Goal: Navigation & Orientation: Find specific page/section

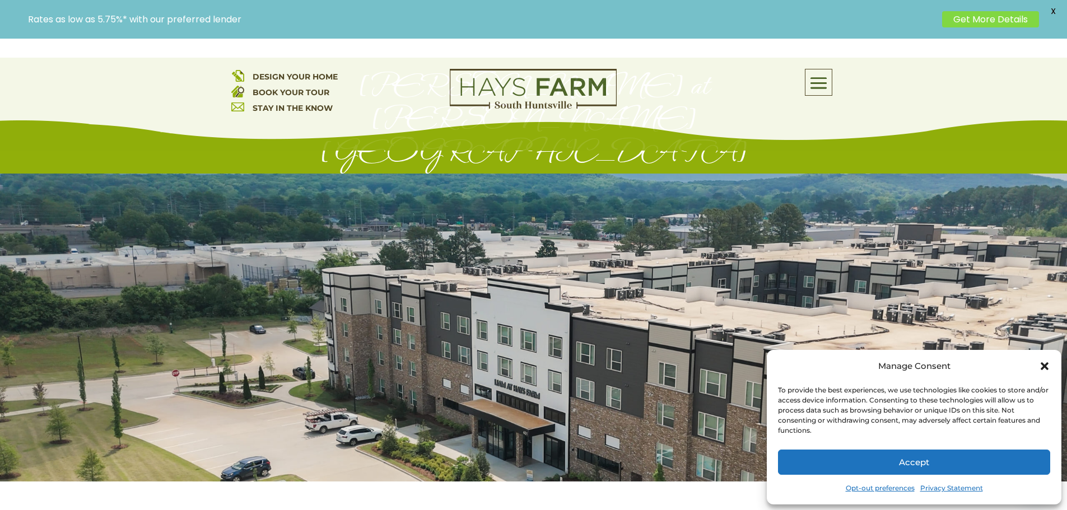
scroll to position [112, 0]
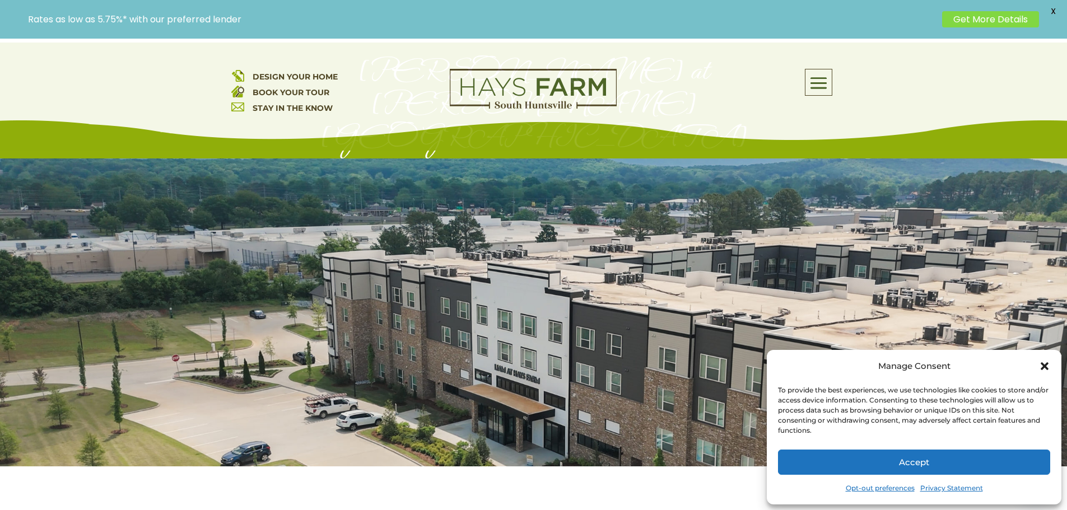
drag, startPoint x: 571, startPoint y: 282, endPoint x: 442, endPoint y: 268, distance: 129.6
click at [442, 268] on div at bounding box center [533, 312] width 1067 height 308
drag, startPoint x: 442, startPoint y: 268, endPoint x: 1049, endPoint y: 362, distance: 614.8
click at [1049, 362] on icon "Close dialog" at bounding box center [1044, 366] width 11 height 11
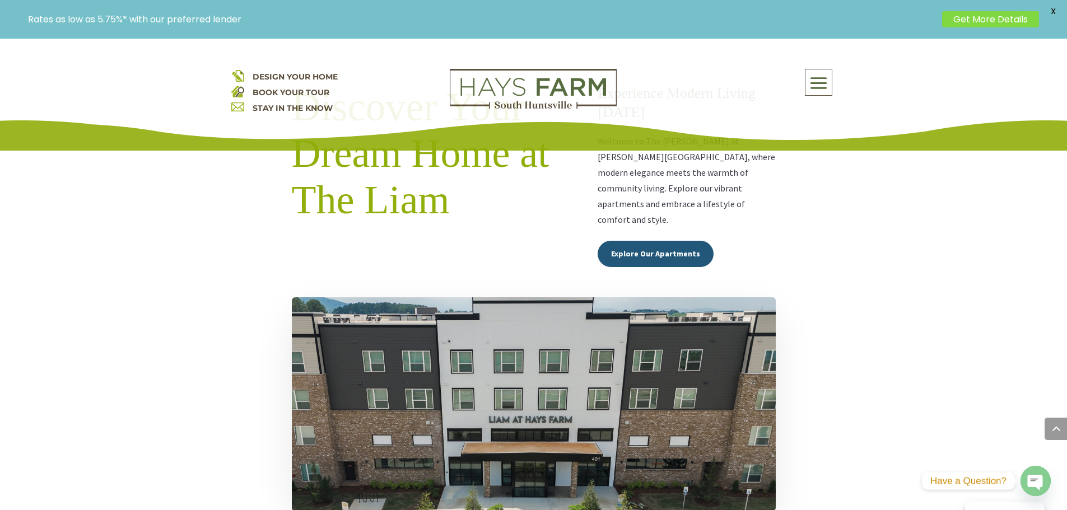
scroll to position [560, 0]
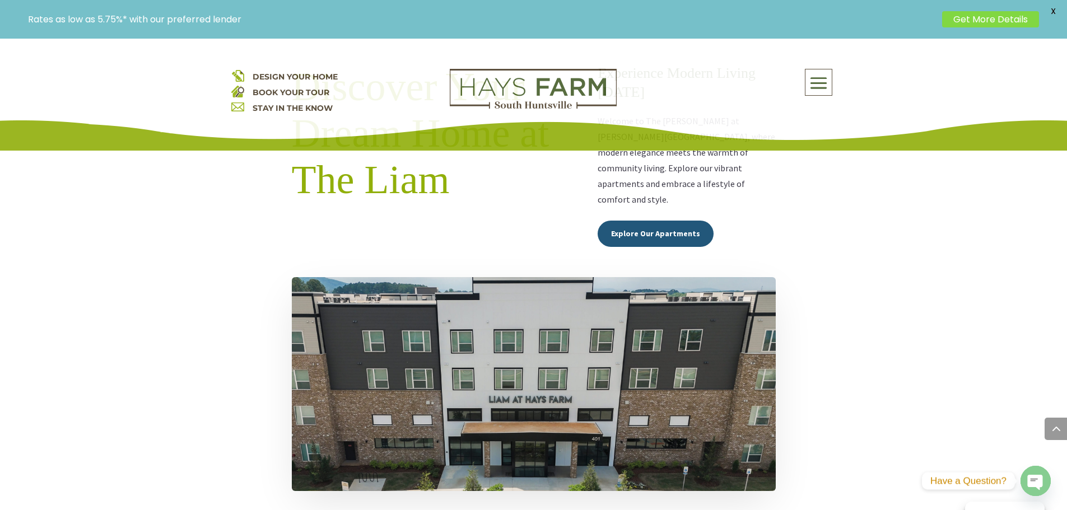
click at [464, 285] on img at bounding box center [534, 384] width 484 height 214
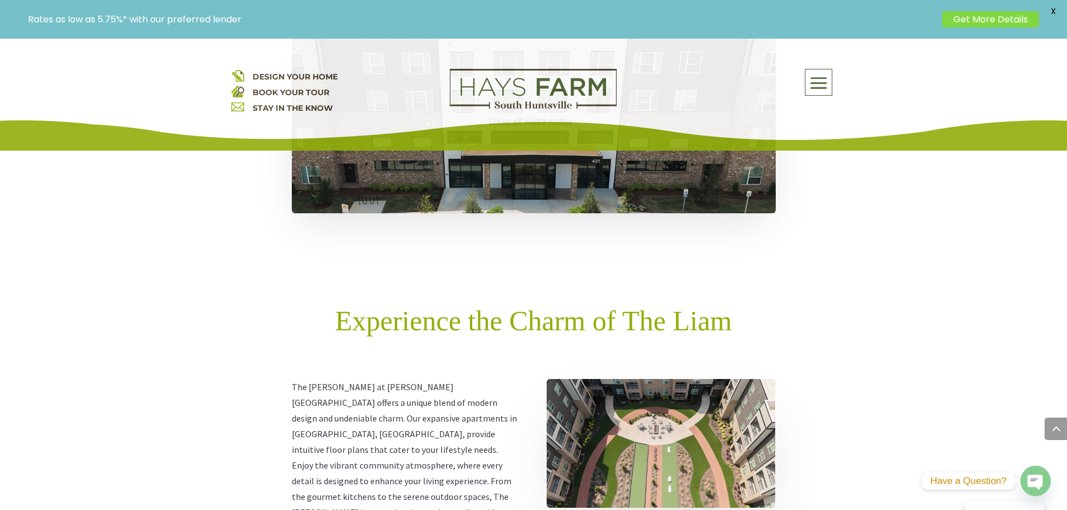
scroll to position [840, 0]
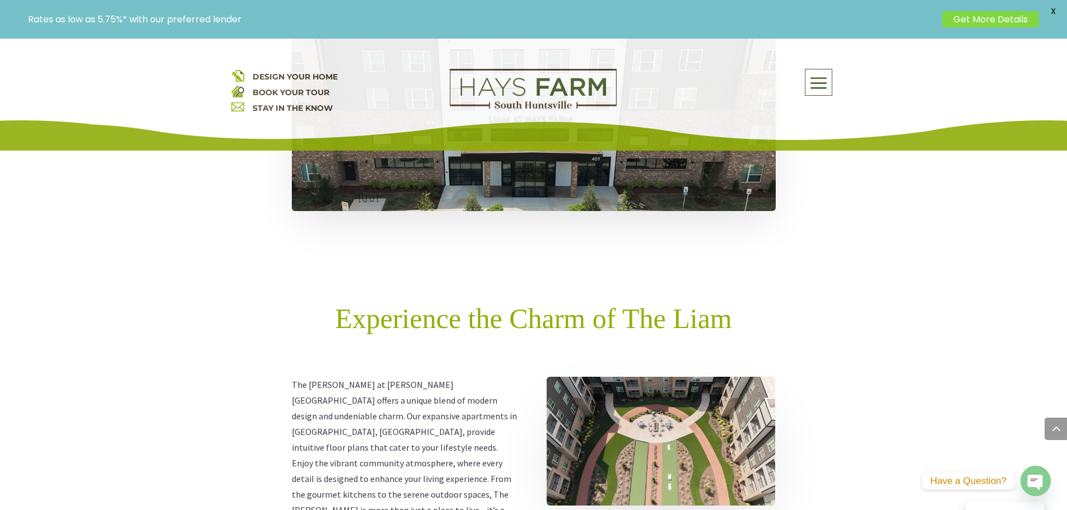
click at [635, 377] on img at bounding box center [661, 441] width 228 height 129
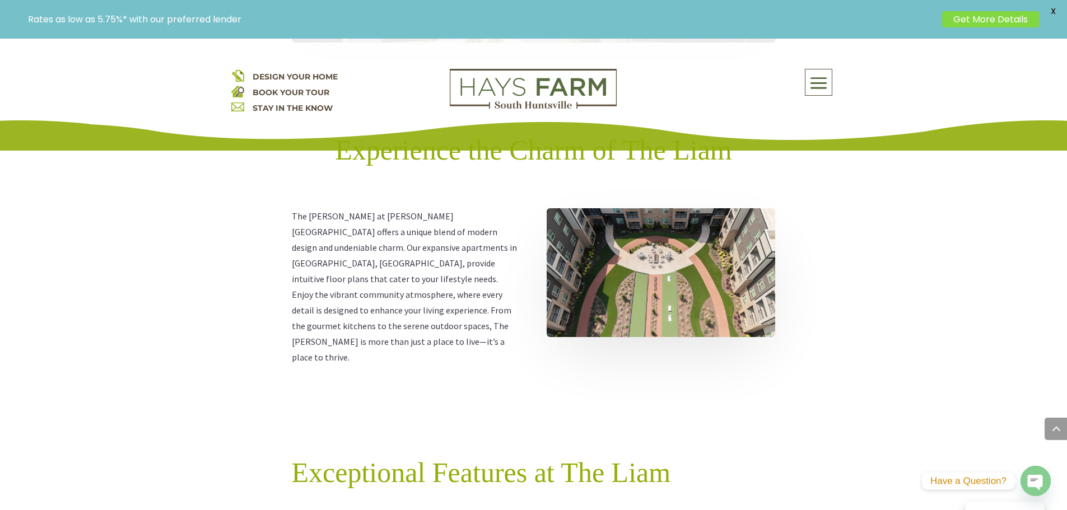
scroll to position [1008, 0]
click at [812, 85] on span at bounding box center [818, 84] width 26 height 26
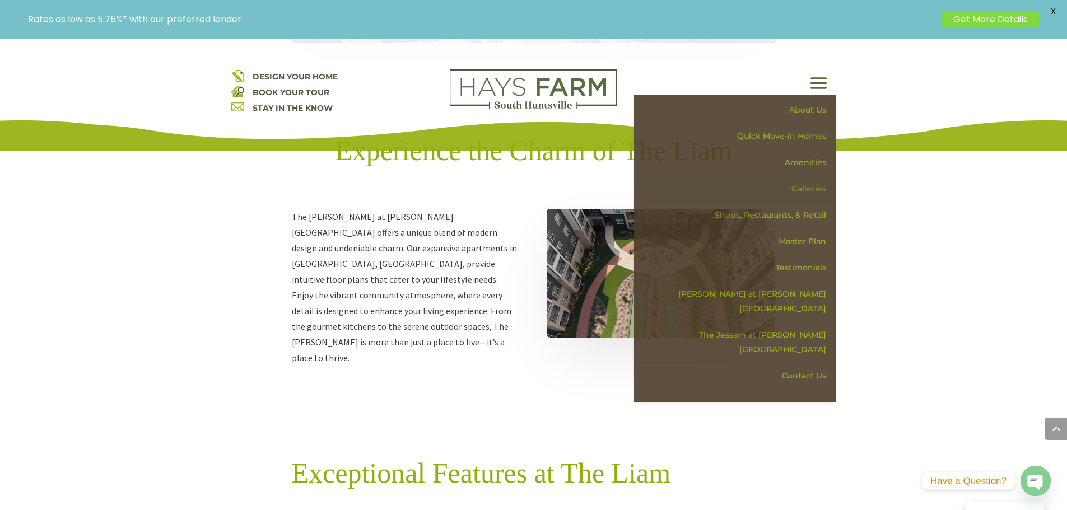
click at [813, 185] on link "Galleries" at bounding box center [739, 189] width 194 height 26
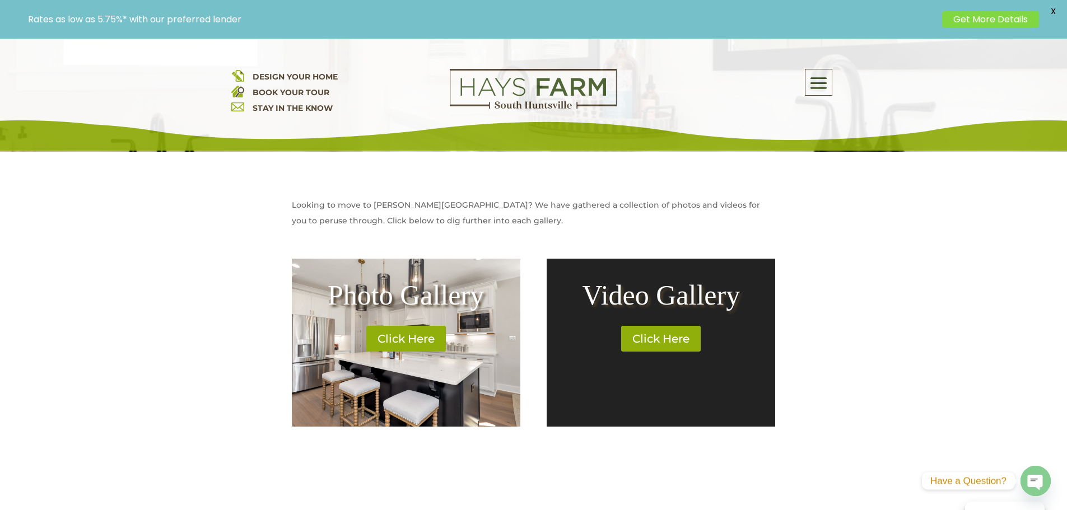
scroll to position [392, 0]
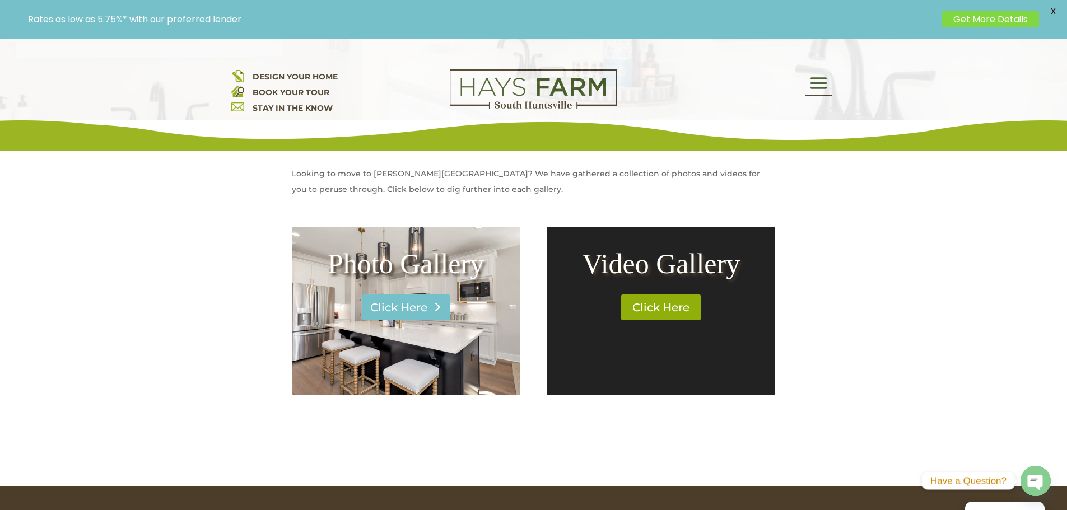
click at [419, 310] on link "Click Here" at bounding box center [405, 308] width 87 height 26
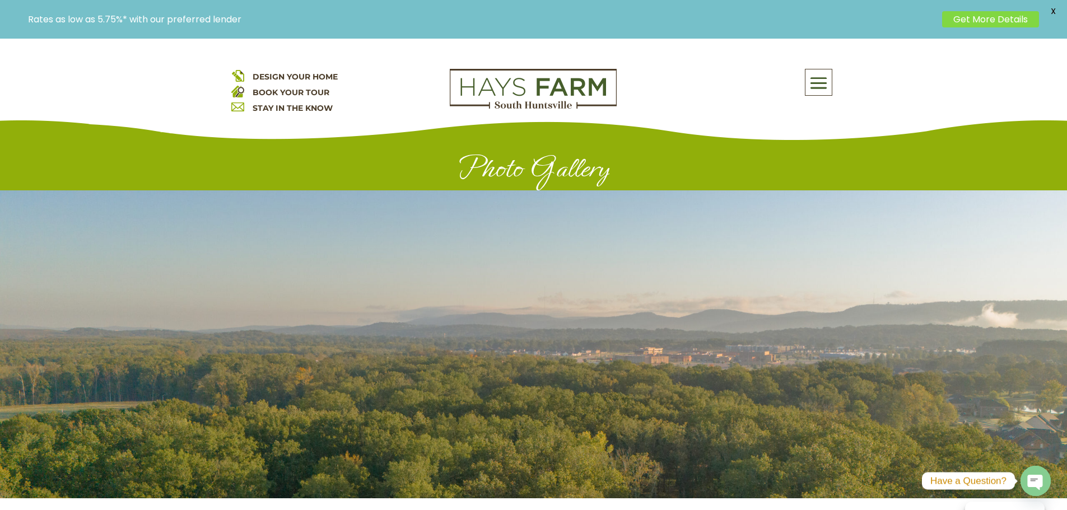
click at [374, 338] on div at bounding box center [533, 344] width 1067 height 308
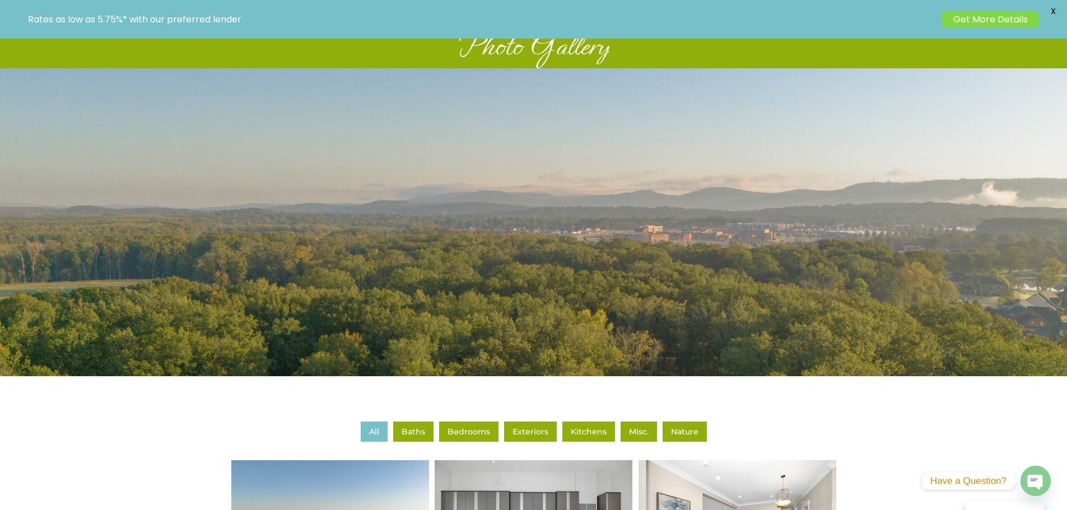
scroll to position [336, 0]
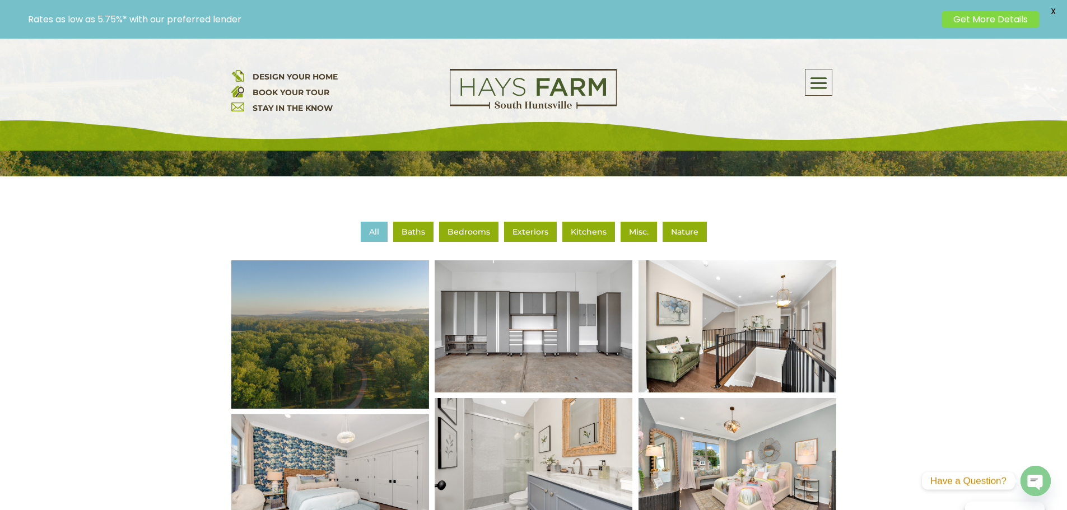
click at [290, 346] on img at bounding box center [329, 335] width 237 height 178
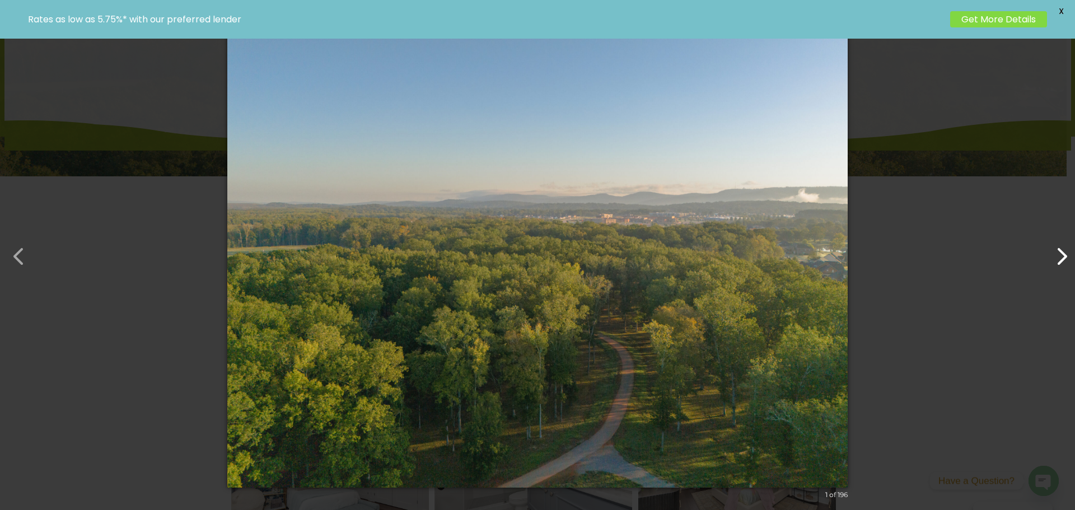
click at [1059, 260] on button "button" at bounding box center [1056, 250] width 27 height 27
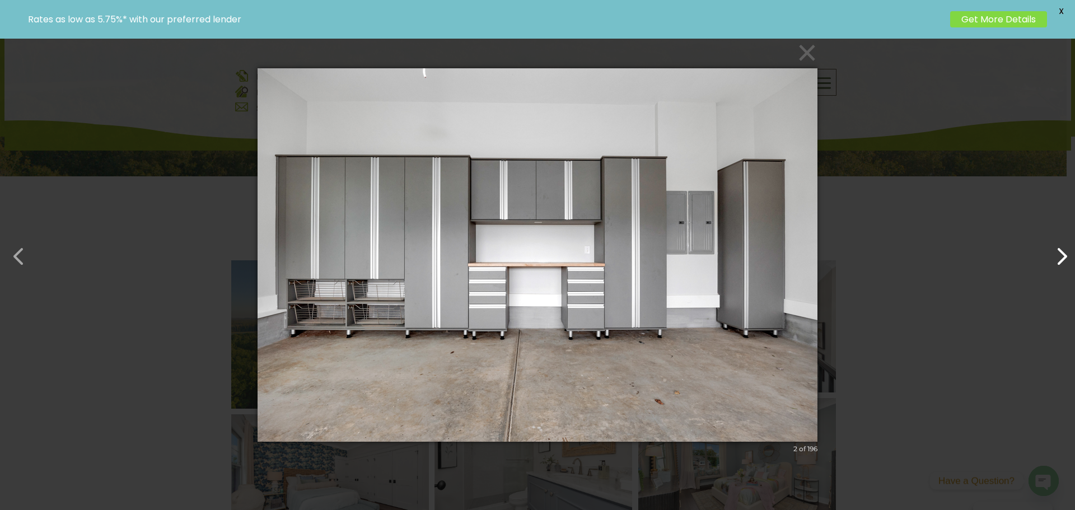
click at [1058, 260] on button "button" at bounding box center [1056, 250] width 27 height 27
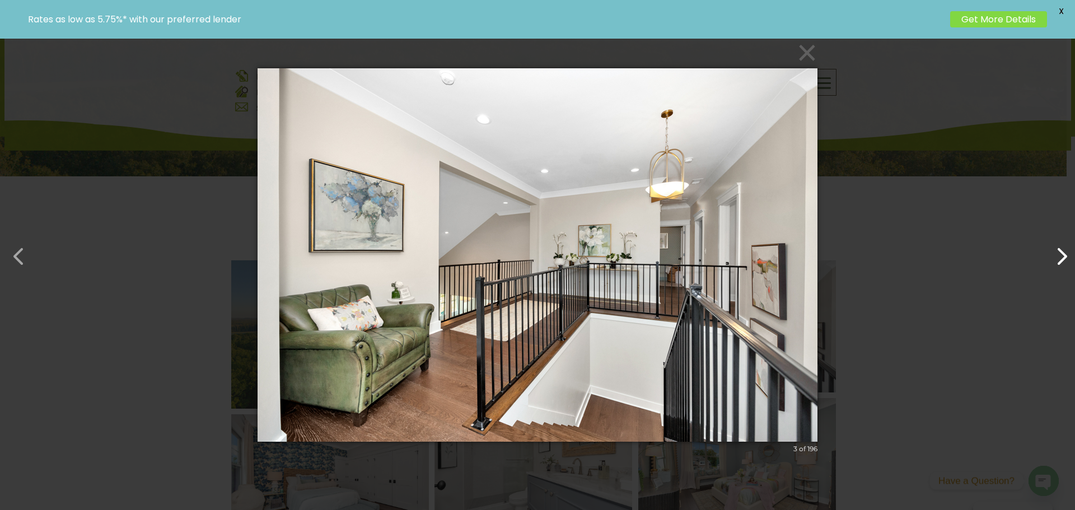
click at [1058, 260] on button "button" at bounding box center [1056, 250] width 27 height 27
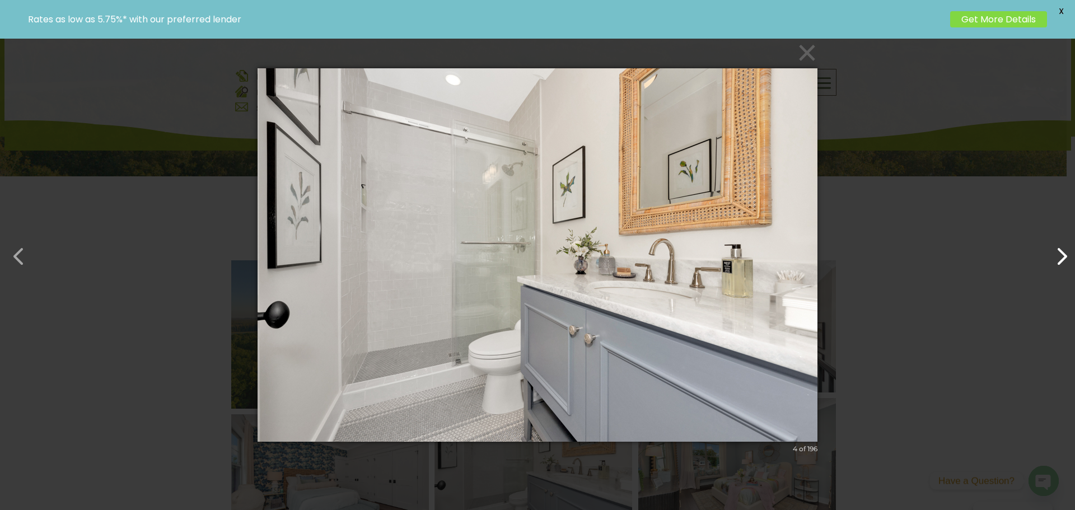
click at [1058, 260] on button "button" at bounding box center [1056, 250] width 27 height 27
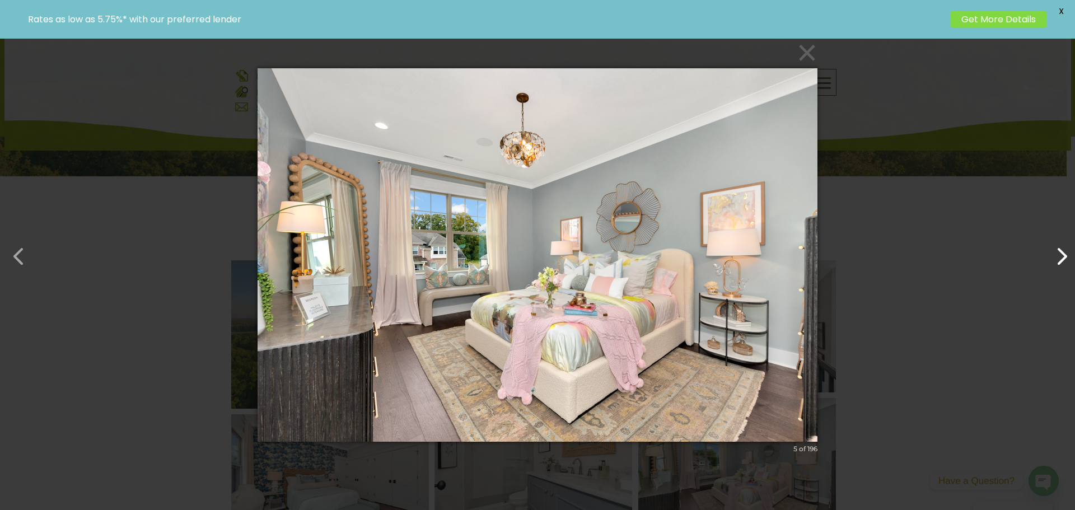
click at [1058, 260] on button "button" at bounding box center [1056, 250] width 27 height 27
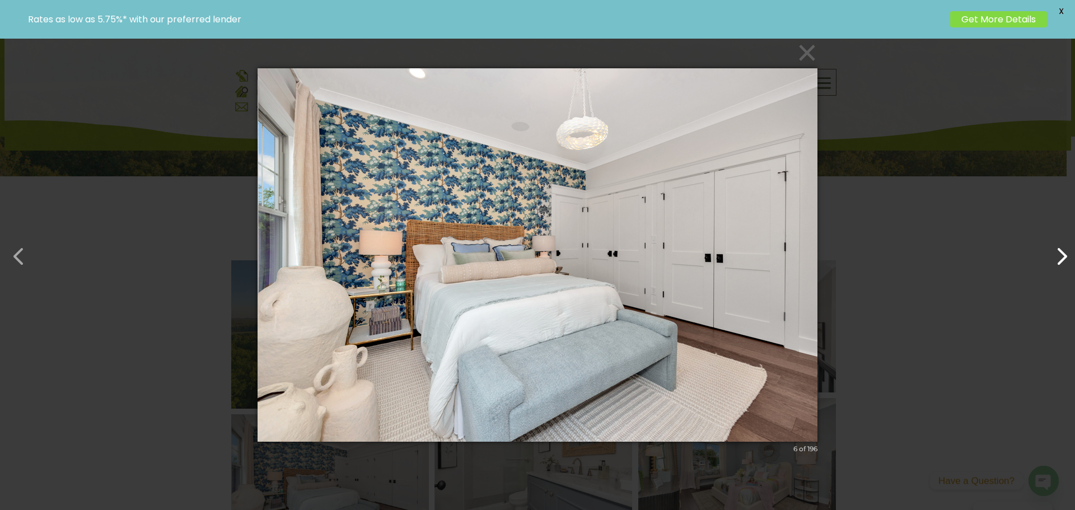
click at [1058, 260] on button "button" at bounding box center [1056, 250] width 27 height 27
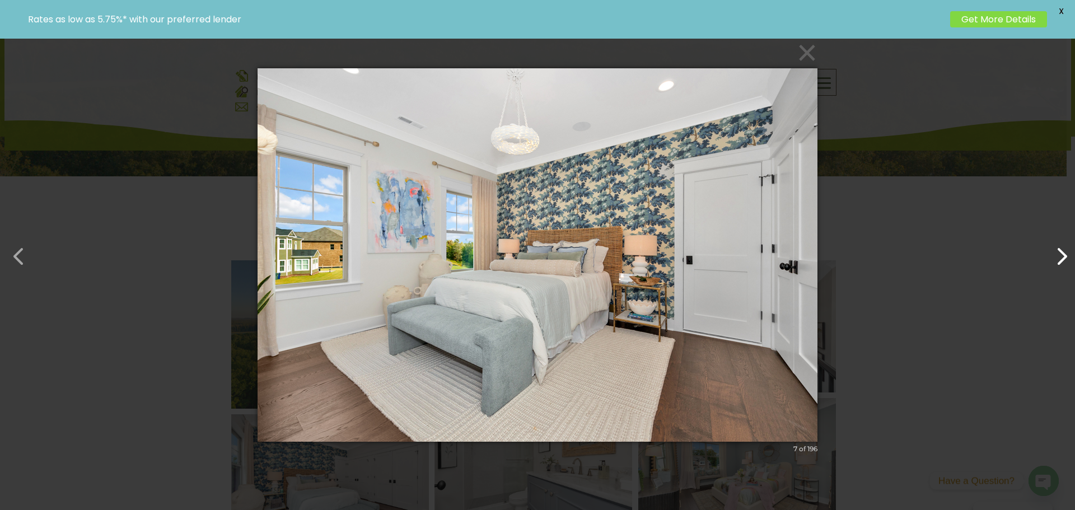
click at [1058, 260] on button "button" at bounding box center [1056, 250] width 27 height 27
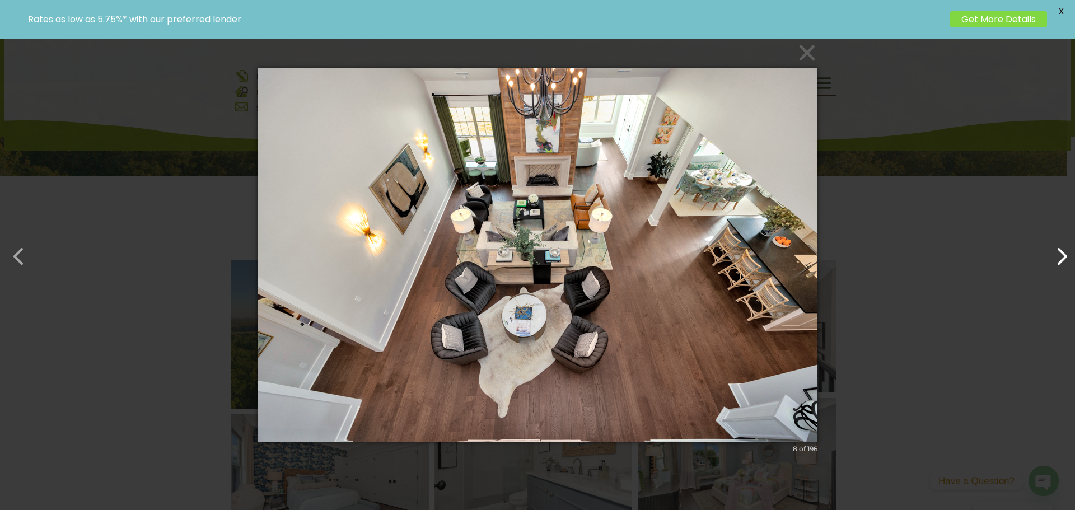
click at [1058, 260] on button "button" at bounding box center [1056, 250] width 27 height 27
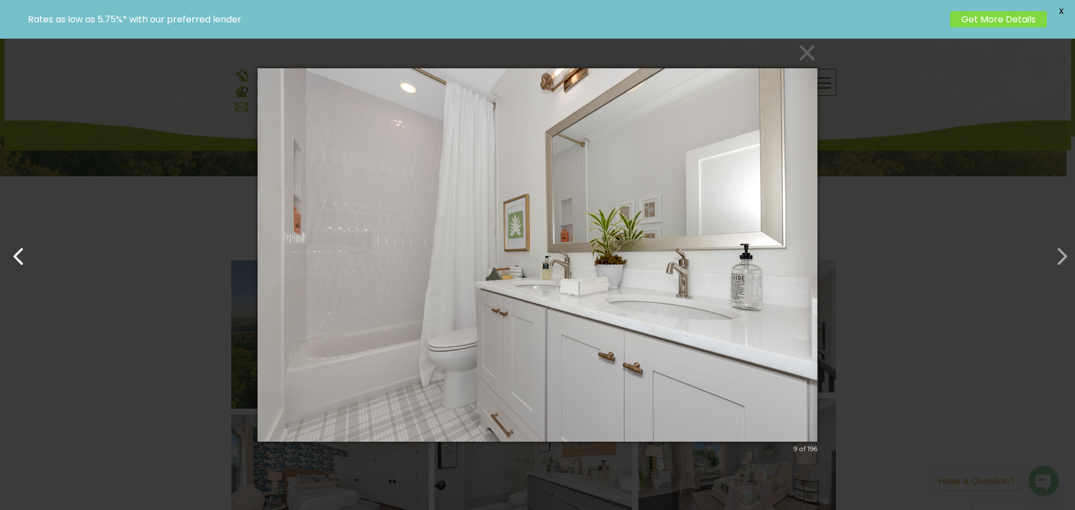
click at [26, 263] on button "button" at bounding box center [13, 250] width 27 height 27
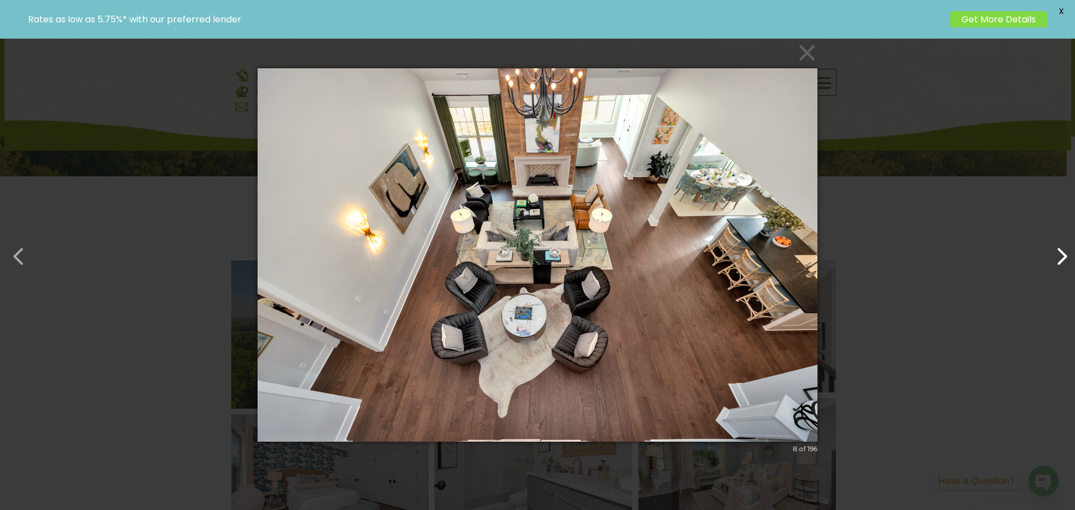
click at [1066, 258] on button "button" at bounding box center [1056, 250] width 27 height 27
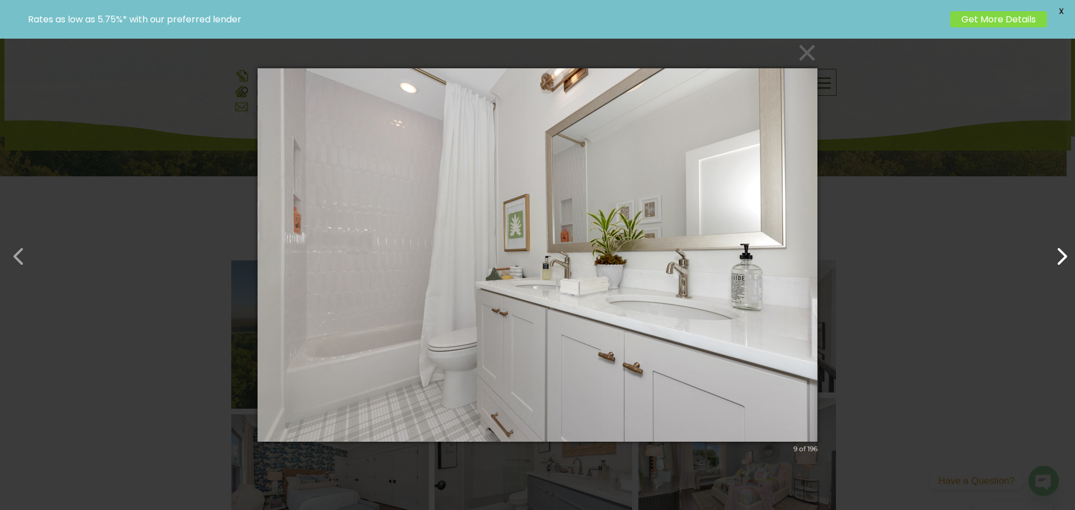
click at [1066, 258] on button "button" at bounding box center [1056, 250] width 27 height 27
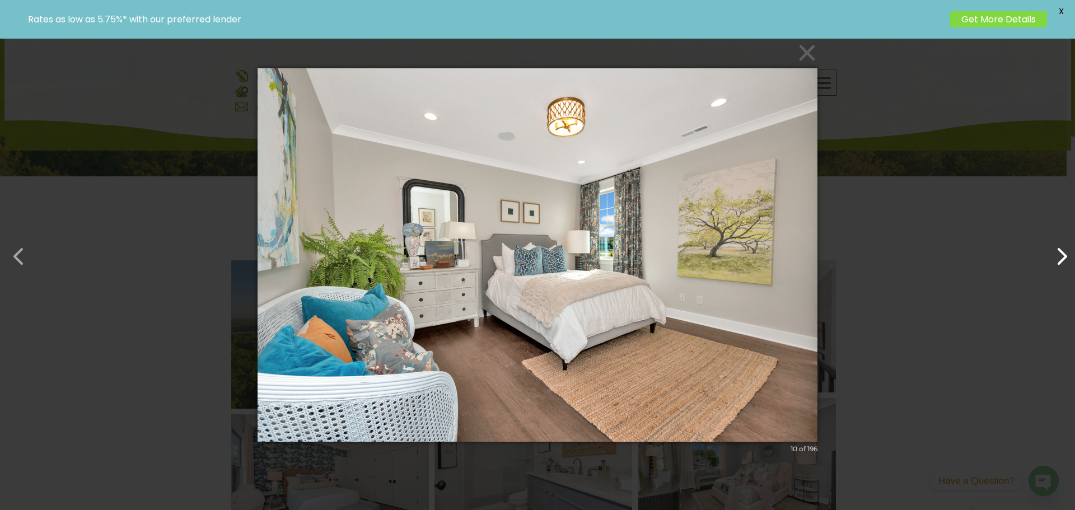
click at [1066, 258] on button "button" at bounding box center [1056, 250] width 27 height 27
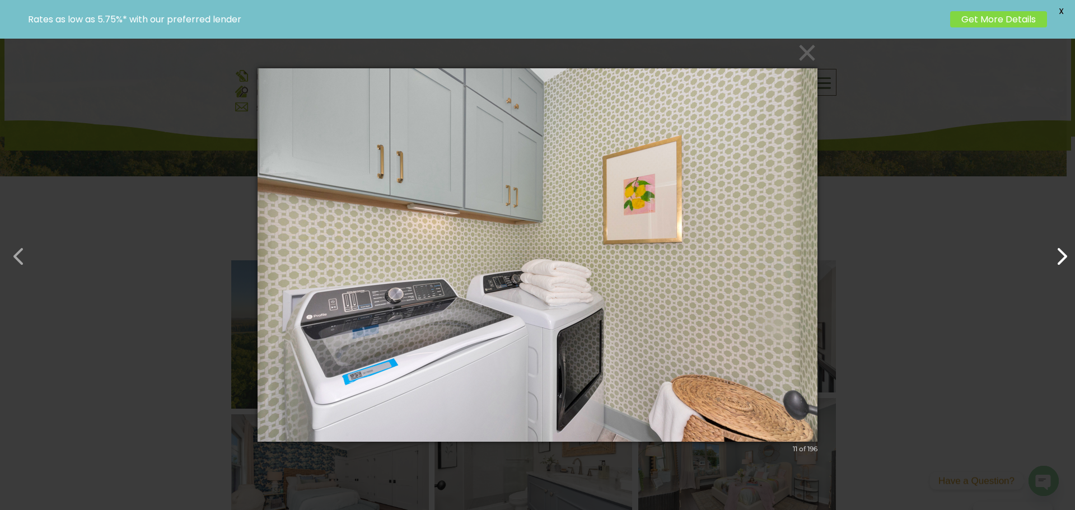
click at [1066, 258] on button "button" at bounding box center [1056, 250] width 27 height 27
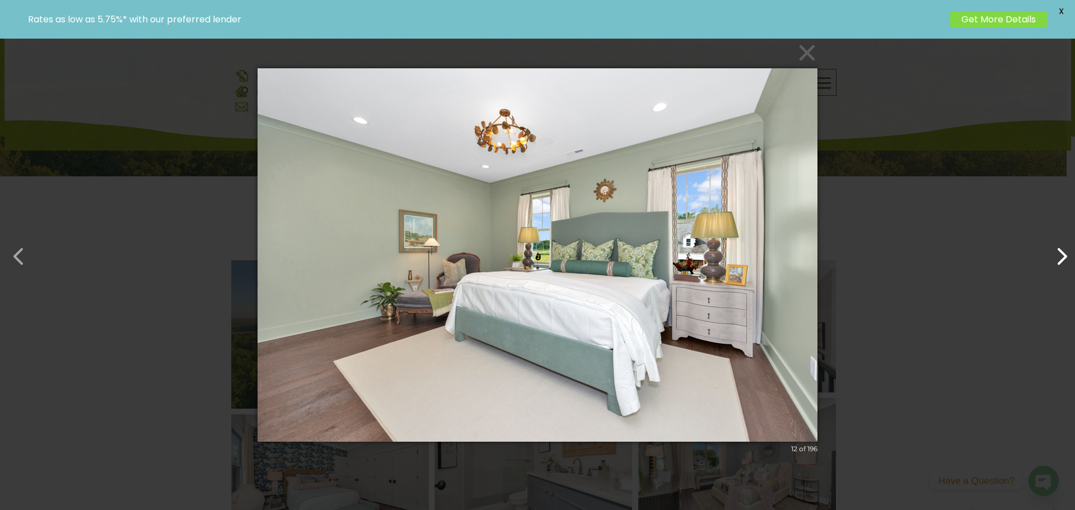
click at [1066, 258] on button "button" at bounding box center [1056, 250] width 27 height 27
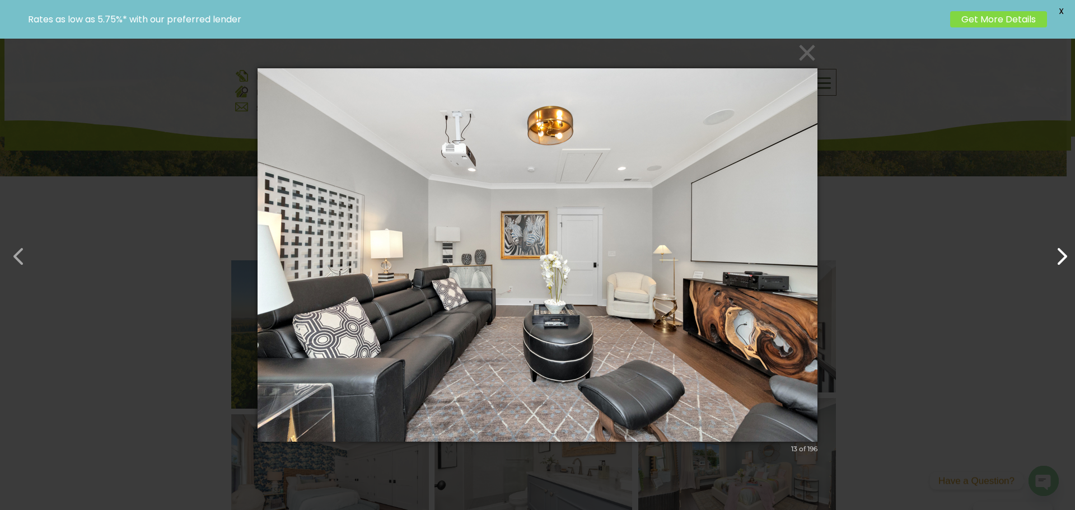
click at [1066, 258] on button "button" at bounding box center [1056, 250] width 27 height 27
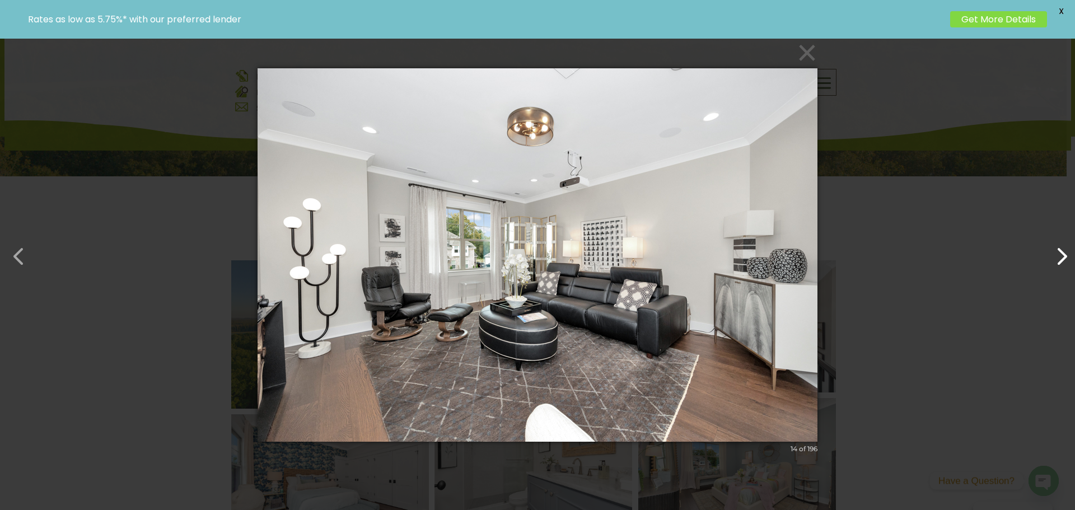
click at [1066, 258] on button "button" at bounding box center [1056, 250] width 27 height 27
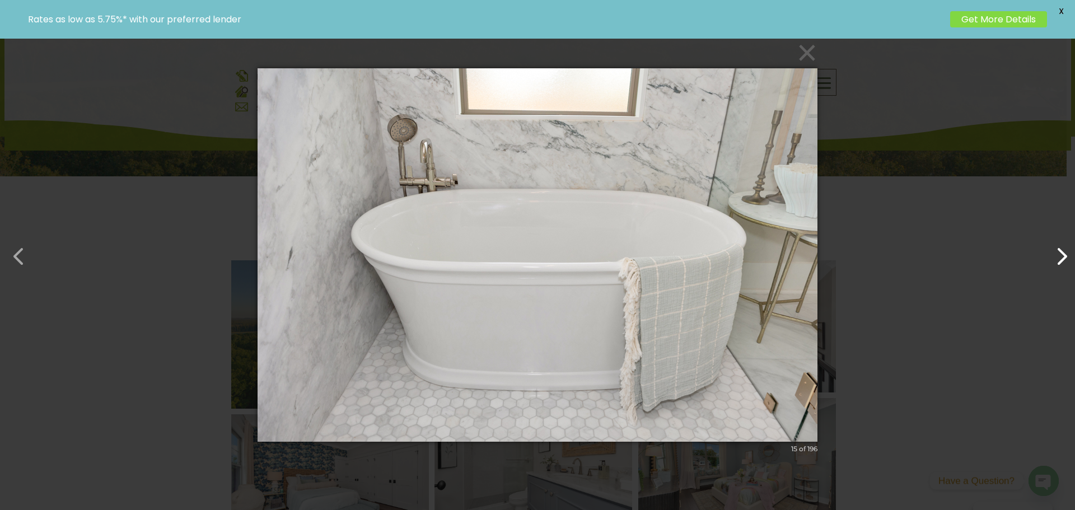
click at [1066, 258] on button "button" at bounding box center [1056, 250] width 27 height 27
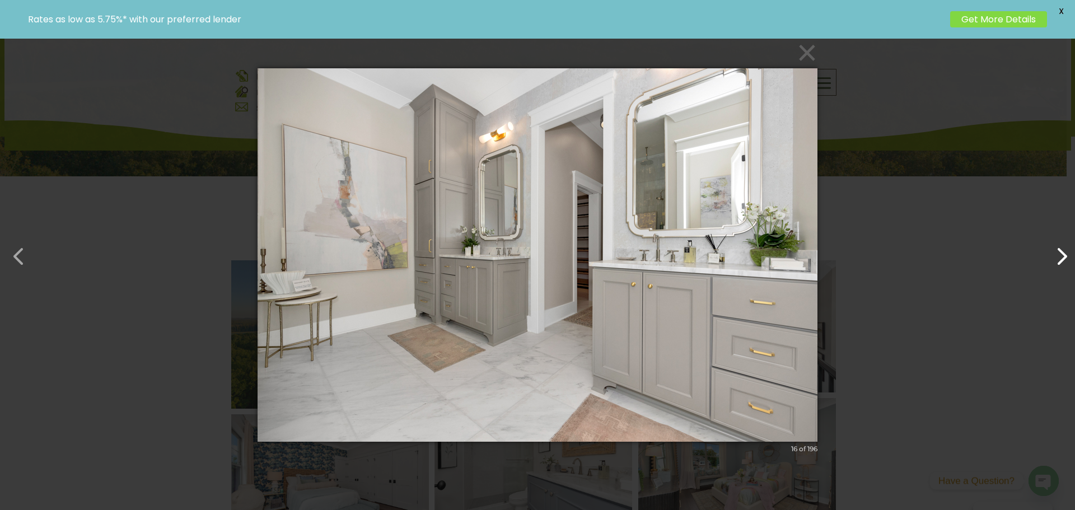
click at [1066, 258] on button "button" at bounding box center [1056, 250] width 27 height 27
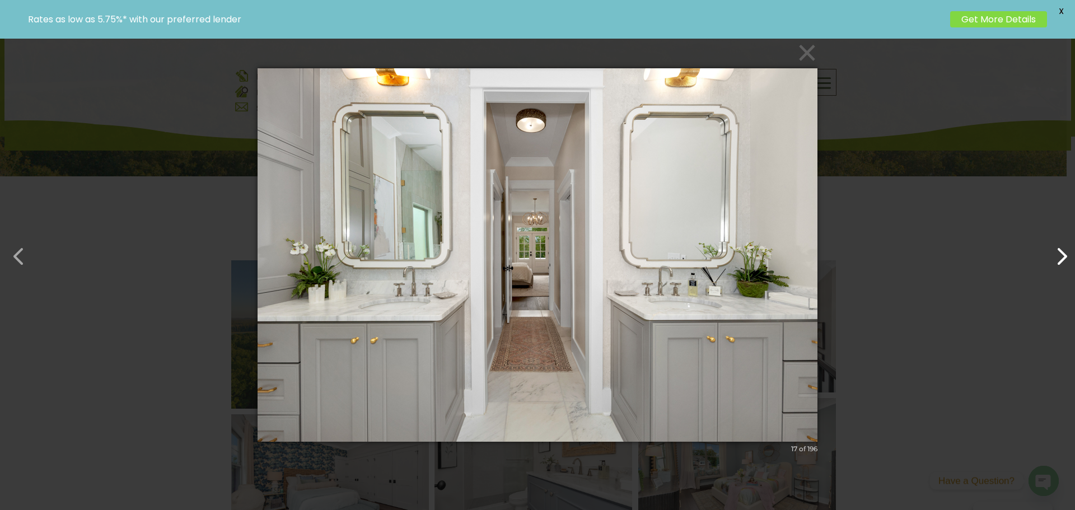
click at [1066, 258] on button "button" at bounding box center [1056, 250] width 27 height 27
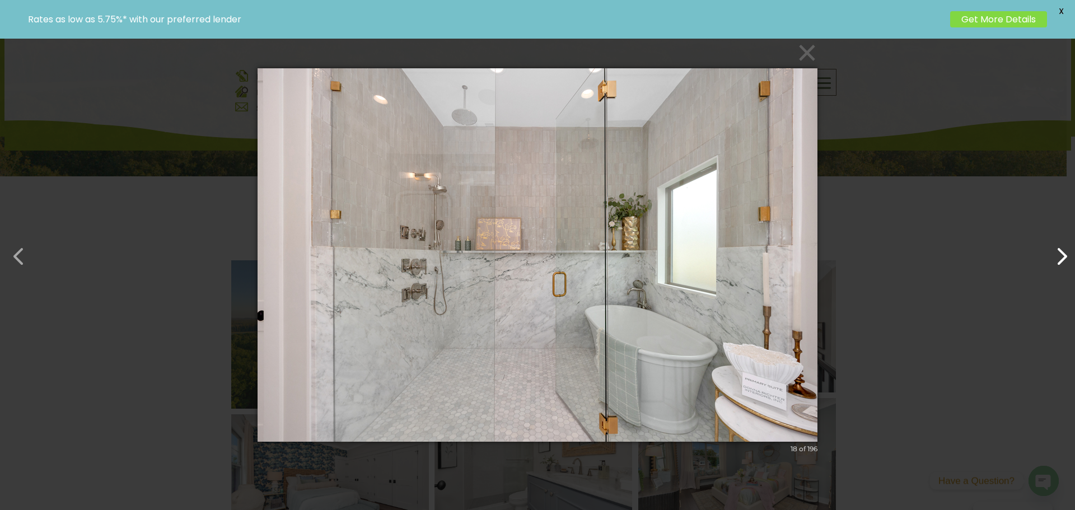
click at [1066, 258] on button "button" at bounding box center [1056, 250] width 27 height 27
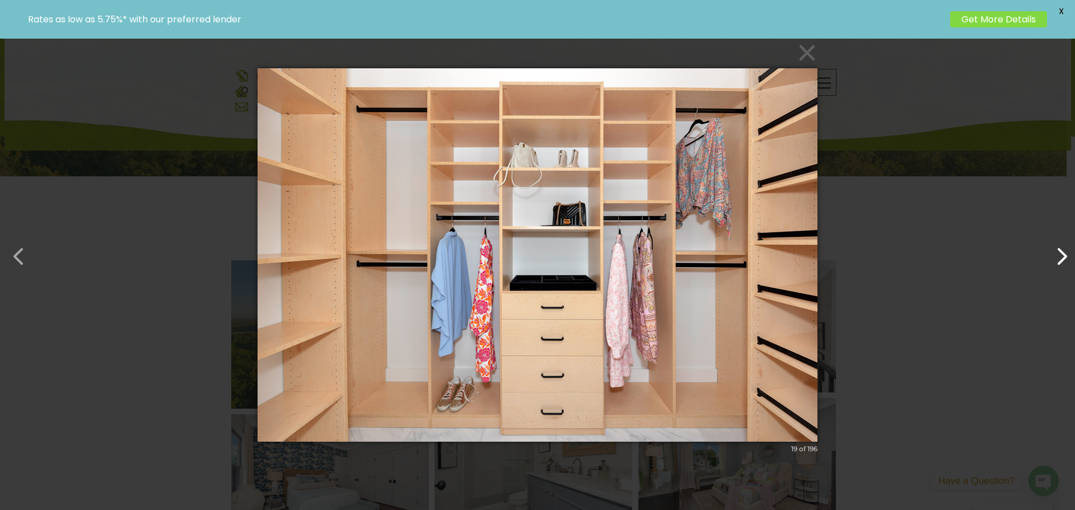
click at [1066, 258] on button "button" at bounding box center [1056, 250] width 27 height 27
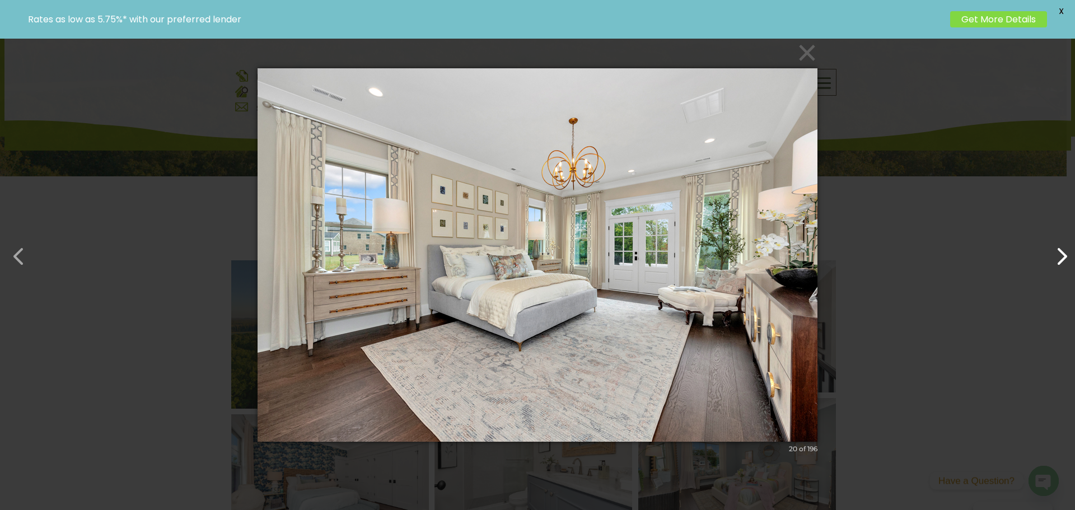
click at [1066, 258] on button "button" at bounding box center [1056, 250] width 27 height 27
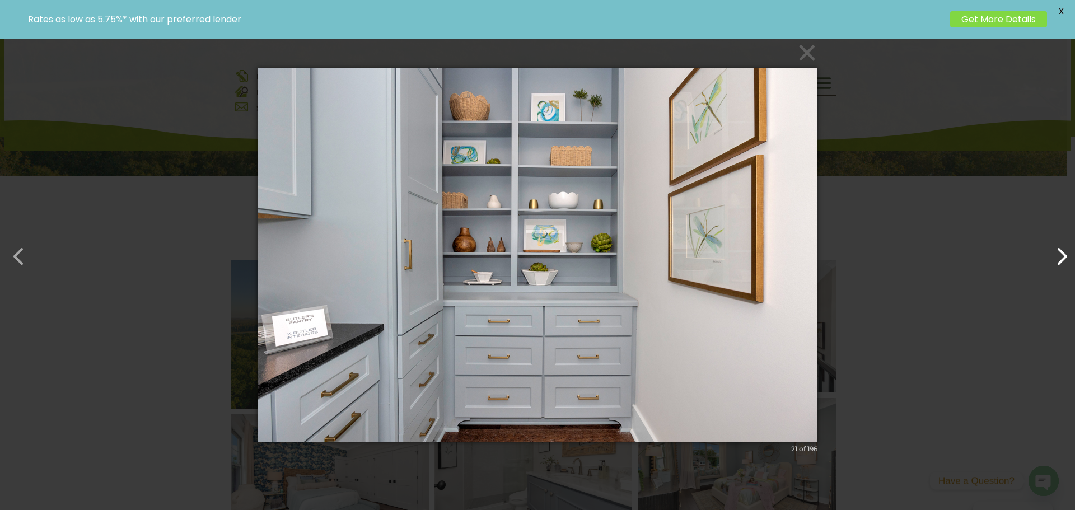
click at [1066, 258] on button "button" at bounding box center [1056, 250] width 27 height 27
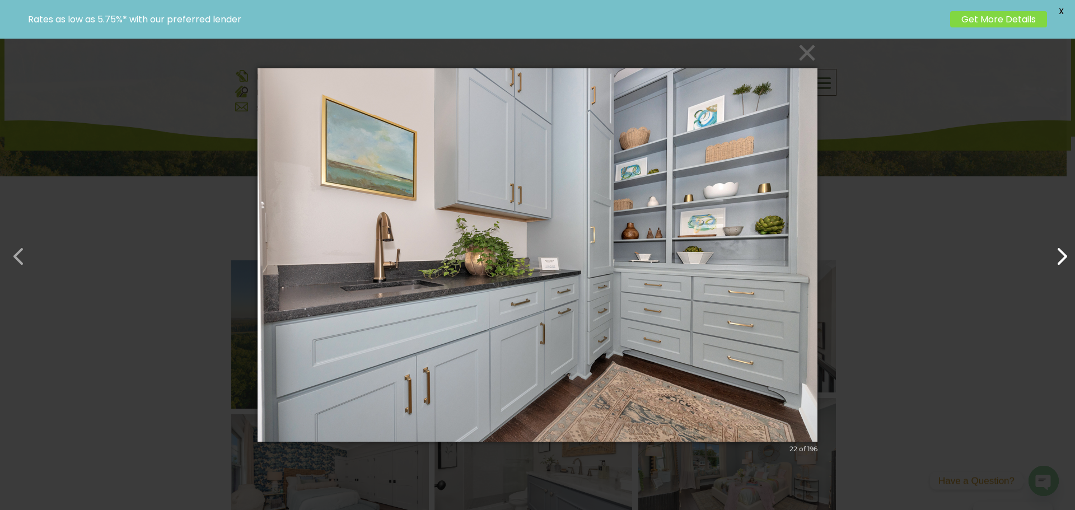
click at [1066, 258] on button "button" at bounding box center [1056, 250] width 27 height 27
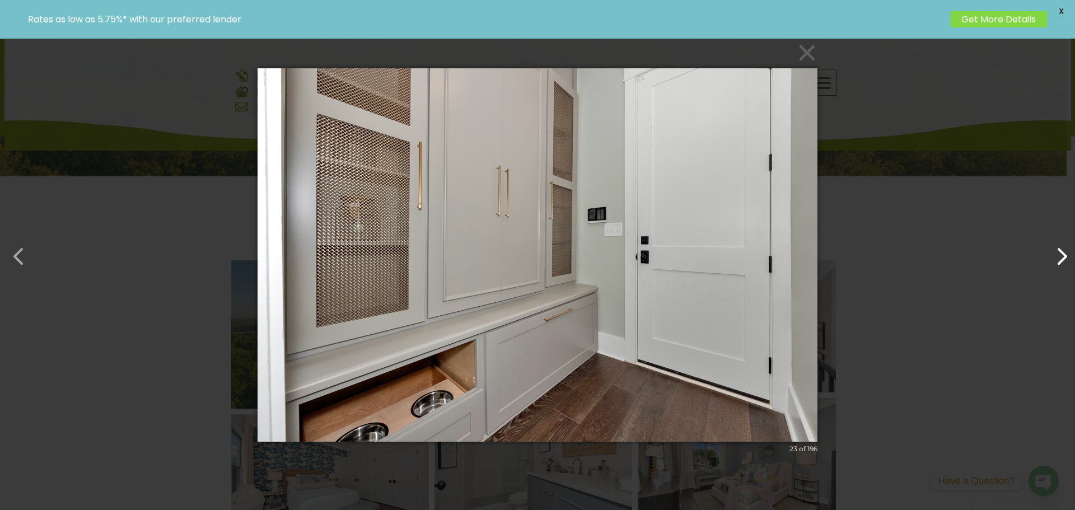
click at [1066, 258] on button "button" at bounding box center [1056, 250] width 27 height 27
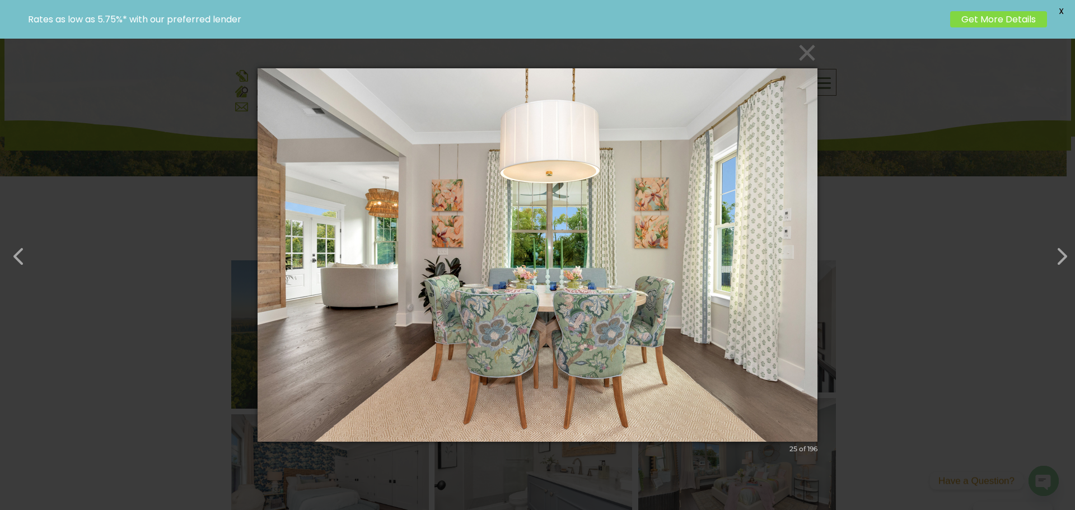
click at [811, 54] on button "×" at bounding box center [541, 52] width 560 height 25
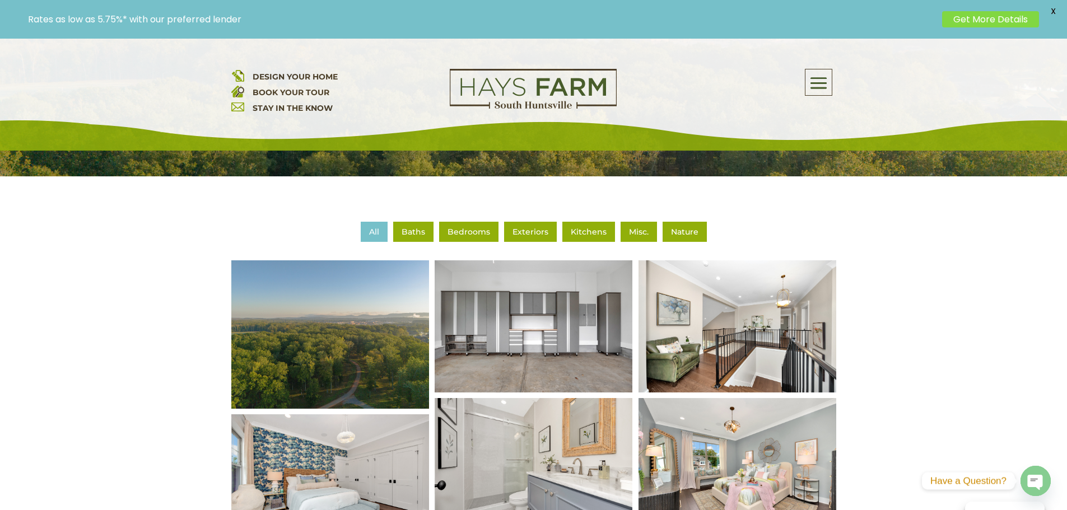
click at [679, 226] on li "Nature" at bounding box center [684, 232] width 44 height 20
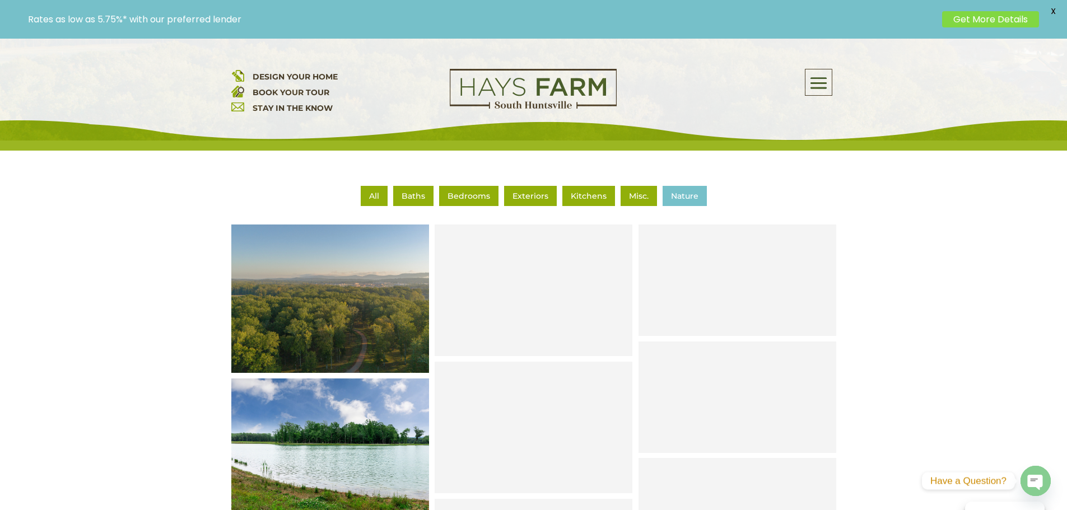
scroll to position [392, 0]
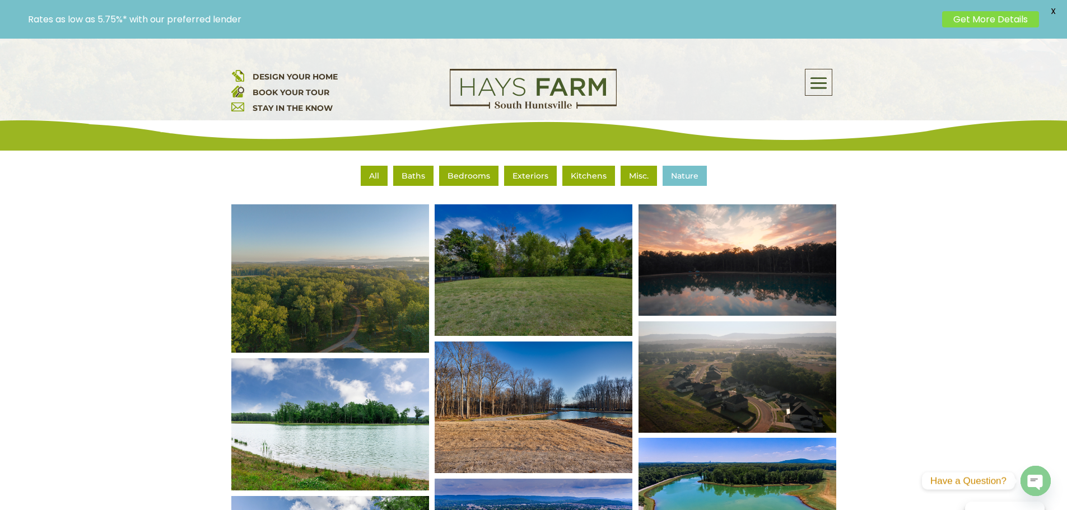
click at [441, 268] on img at bounding box center [532, 271] width 237 height 158
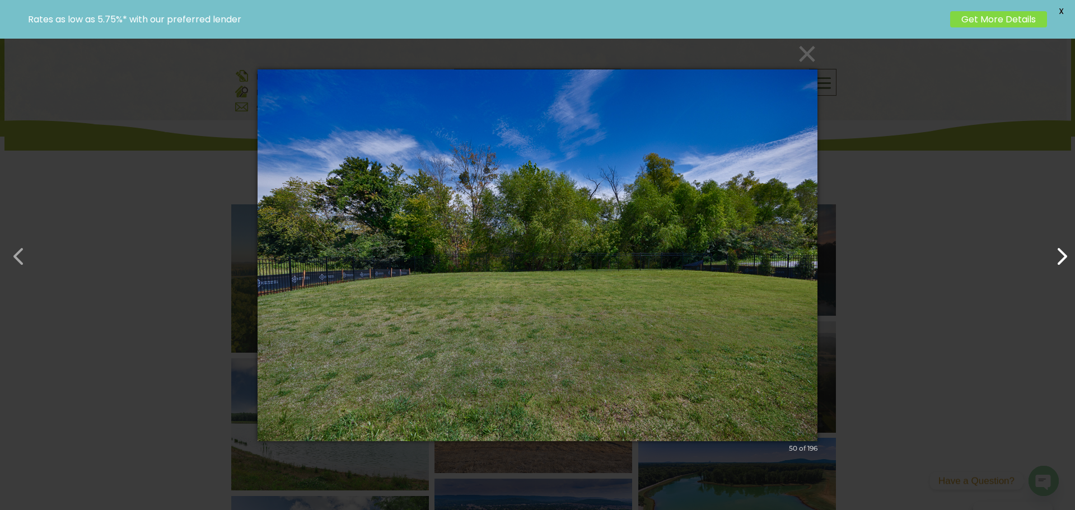
click at [1057, 259] on button "button" at bounding box center [1056, 250] width 27 height 27
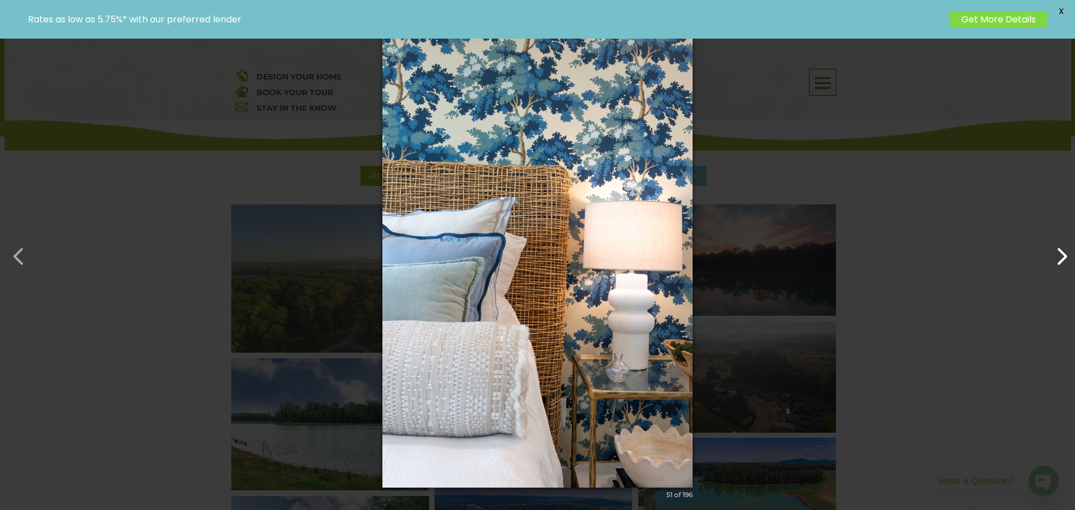
click at [1057, 259] on button "button" at bounding box center [1056, 250] width 27 height 27
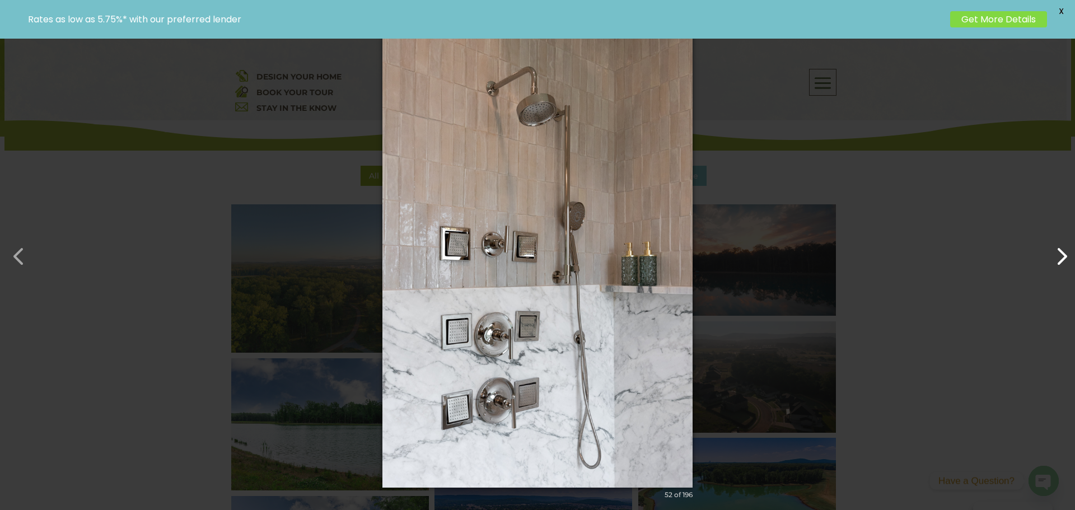
click at [1057, 259] on button "button" at bounding box center [1056, 250] width 27 height 27
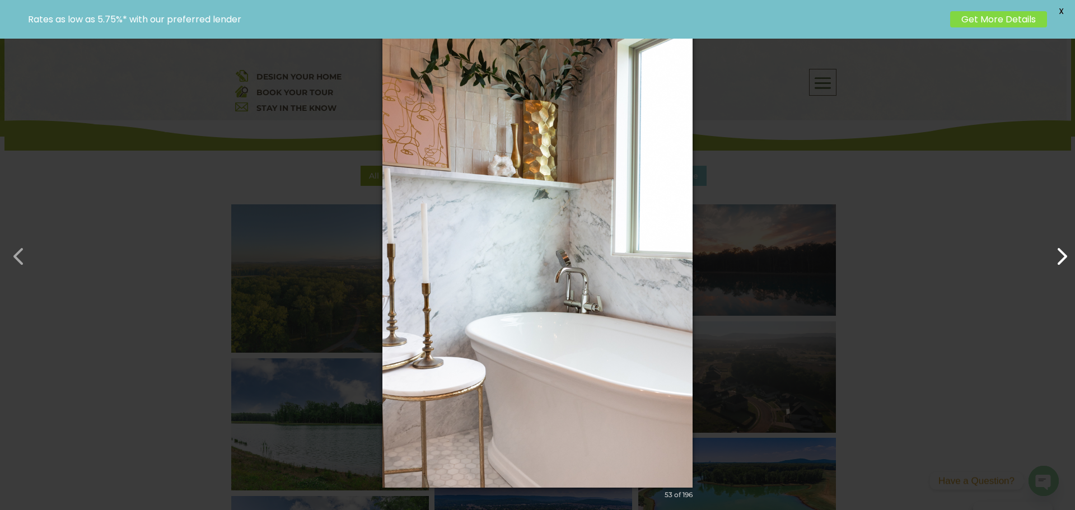
click at [1057, 259] on button "button" at bounding box center [1056, 250] width 27 height 27
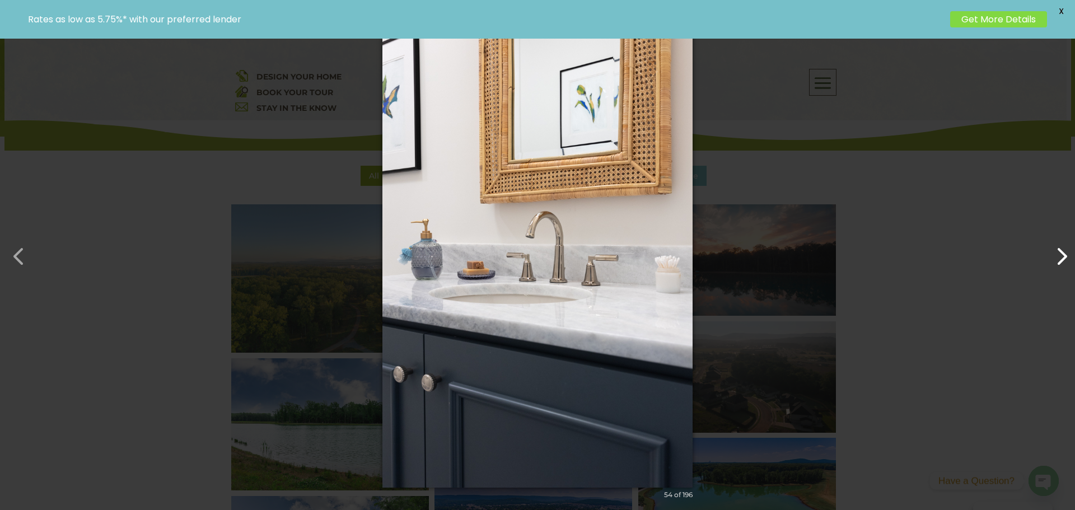
click at [1057, 259] on button "button" at bounding box center [1056, 250] width 27 height 27
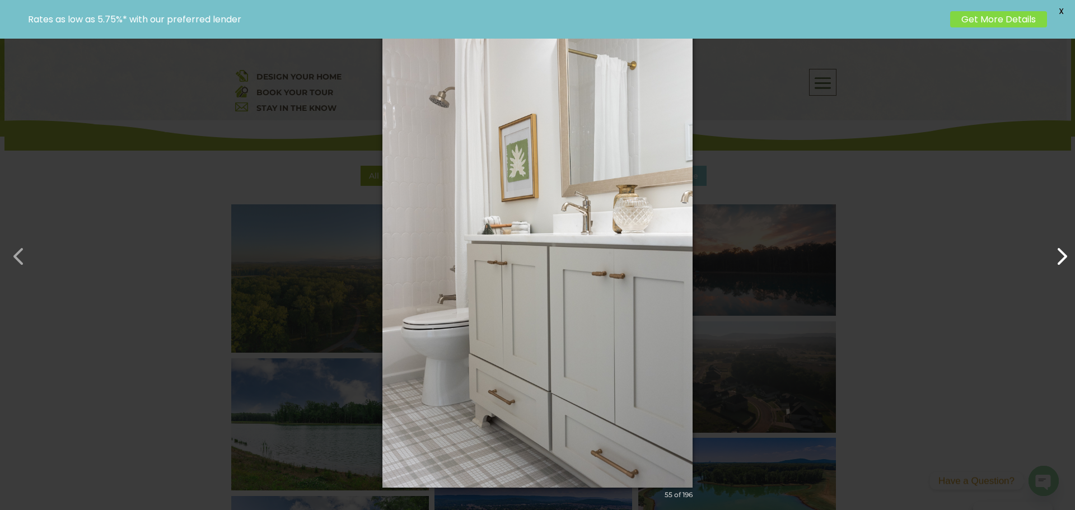
click at [1057, 259] on button "button" at bounding box center [1056, 250] width 27 height 27
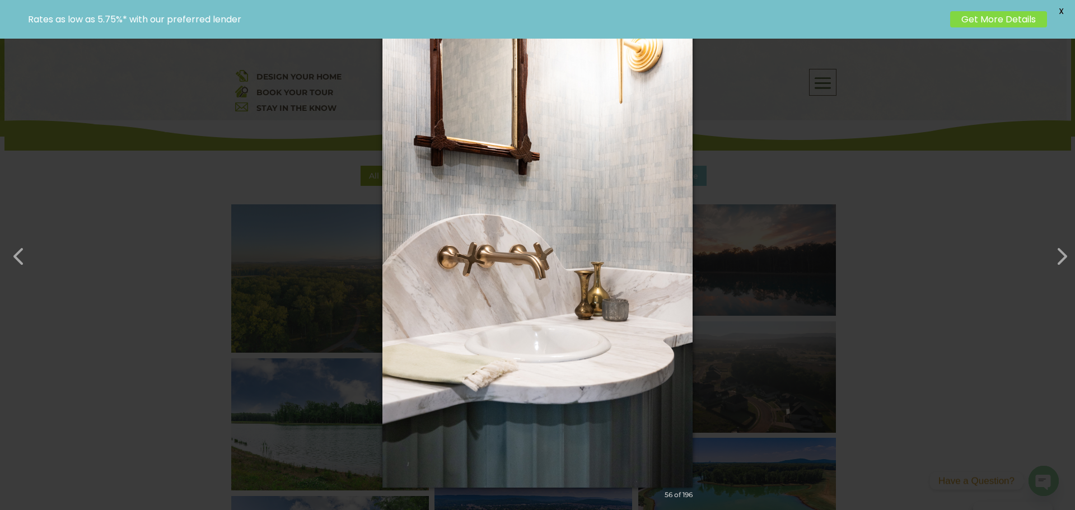
click at [889, 273] on div "× 56 of 196 Loading image" at bounding box center [537, 255] width 1075 height 510
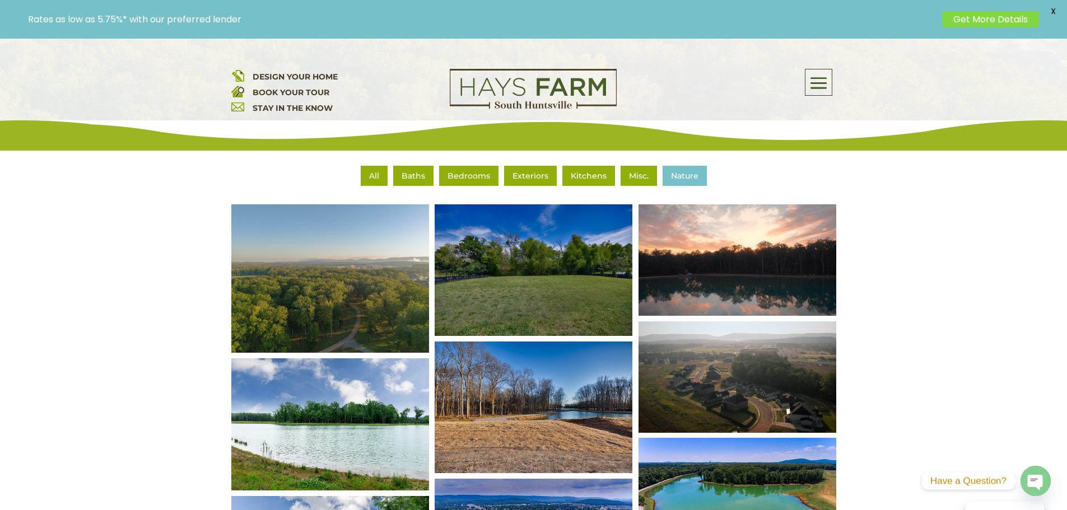
click at [711, 246] on img at bounding box center [736, 259] width 237 height 133
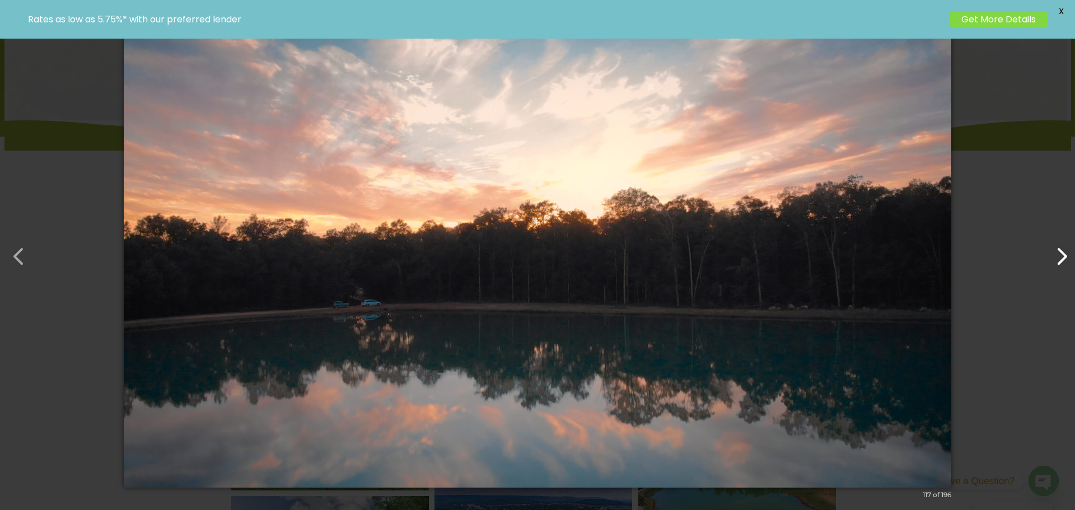
click at [1063, 248] on button "button" at bounding box center [1056, 250] width 27 height 27
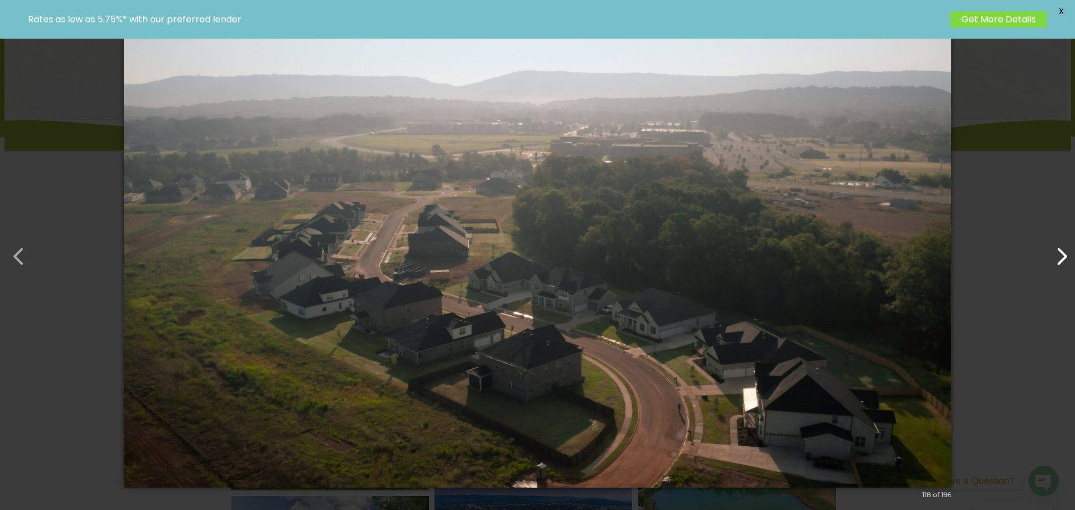
click at [1061, 257] on button "button" at bounding box center [1056, 250] width 27 height 27
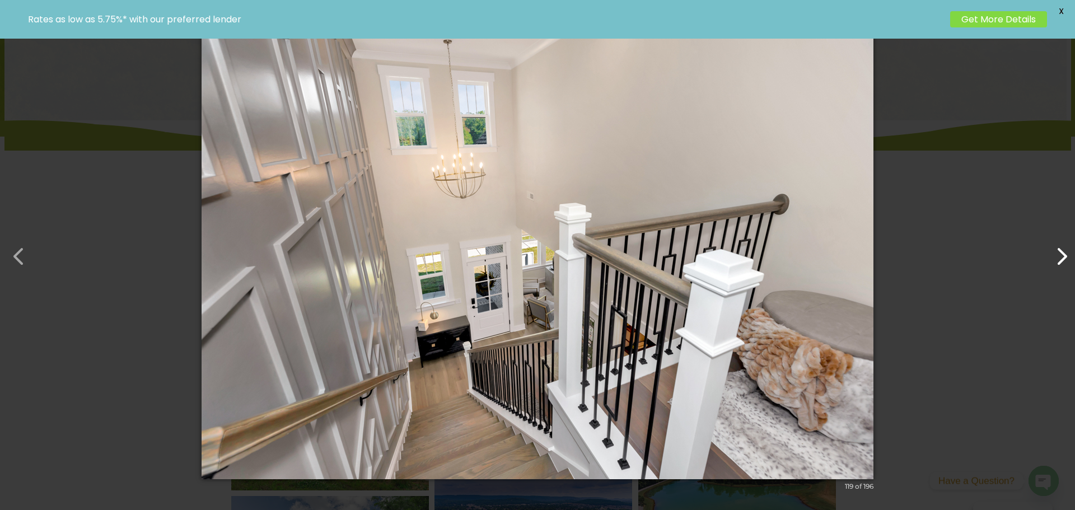
click at [1061, 257] on button "button" at bounding box center [1056, 250] width 27 height 27
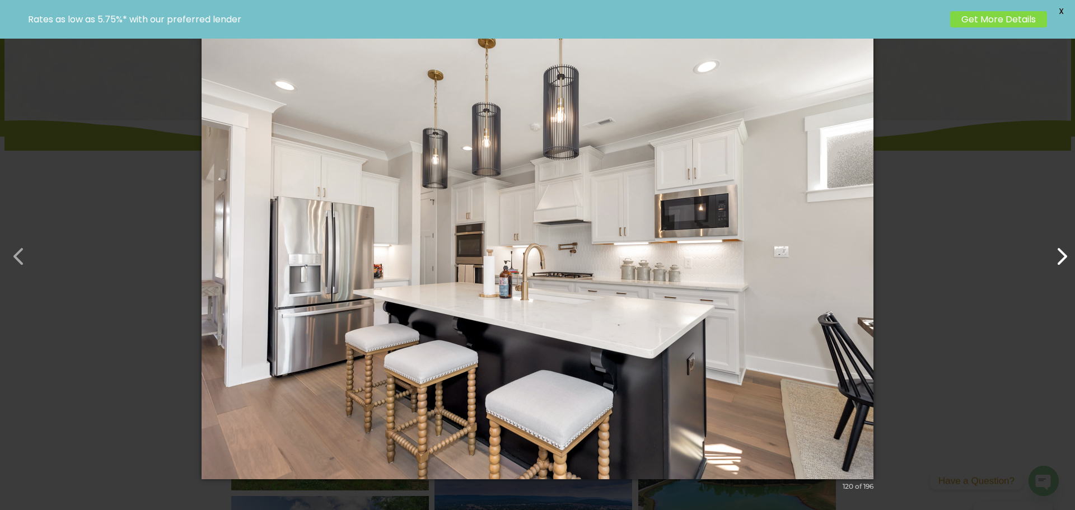
click at [1061, 257] on button "button" at bounding box center [1056, 250] width 27 height 27
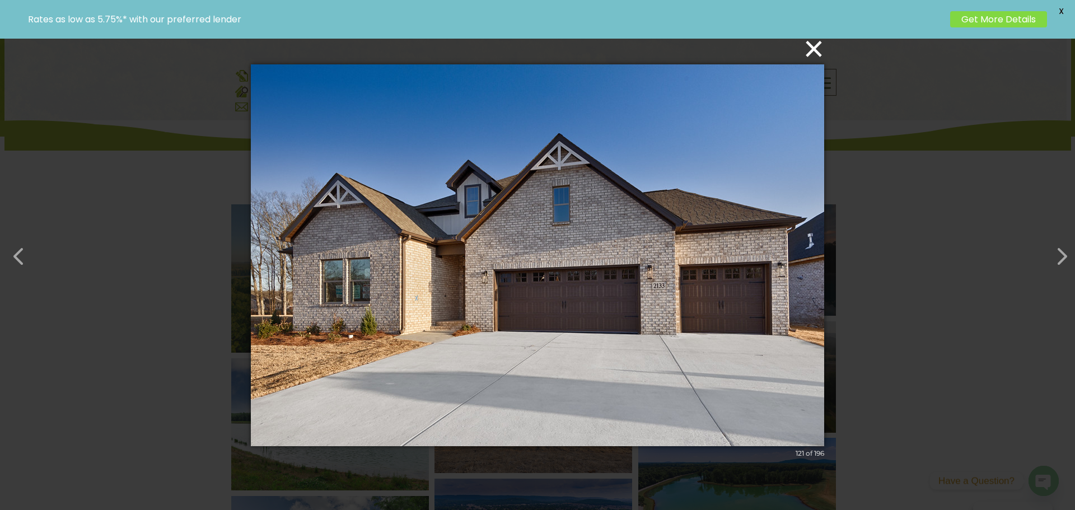
click at [818, 53] on button "×" at bounding box center [540, 48] width 573 height 25
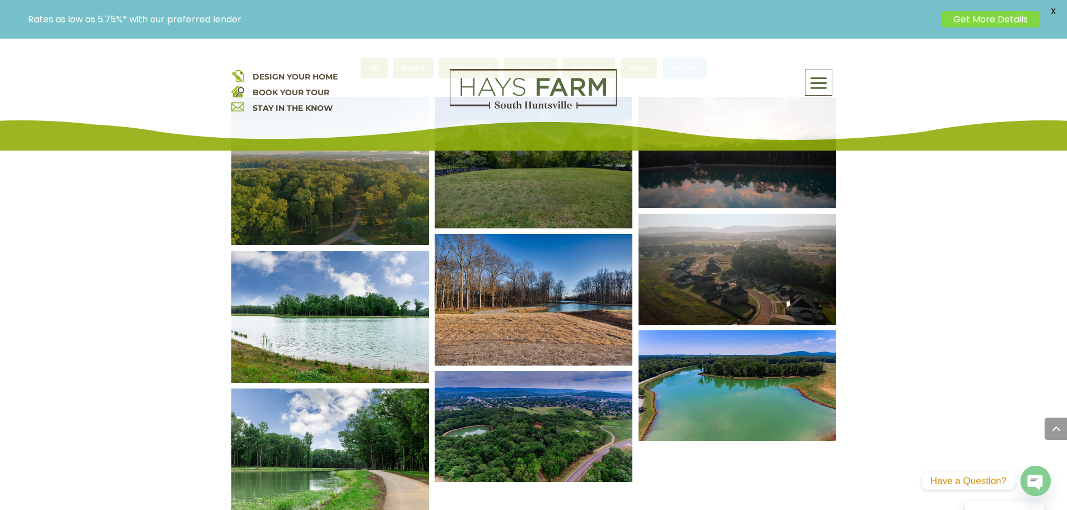
scroll to position [504, 0]
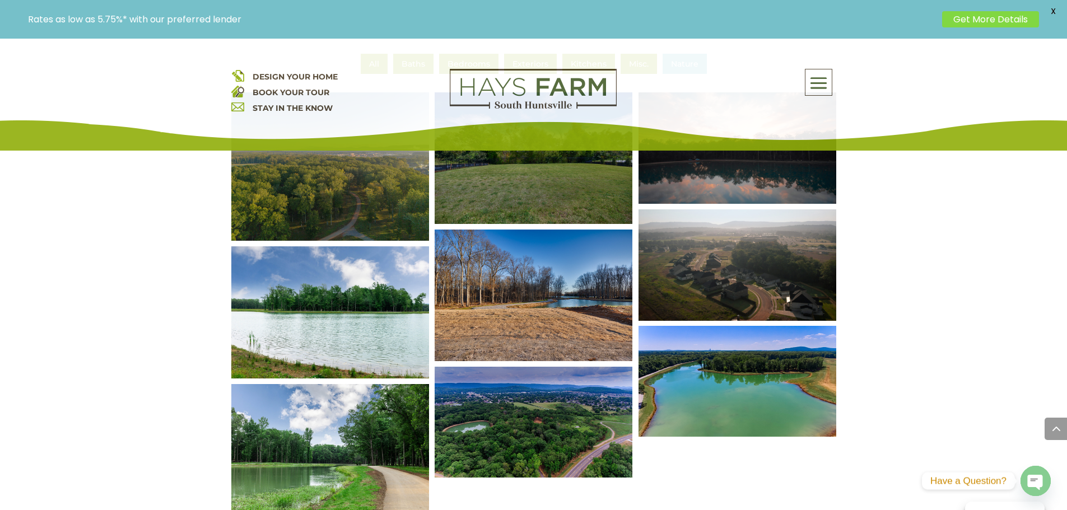
click at [273, 310] on img at bounding box center [329, 313] width 237 height 158
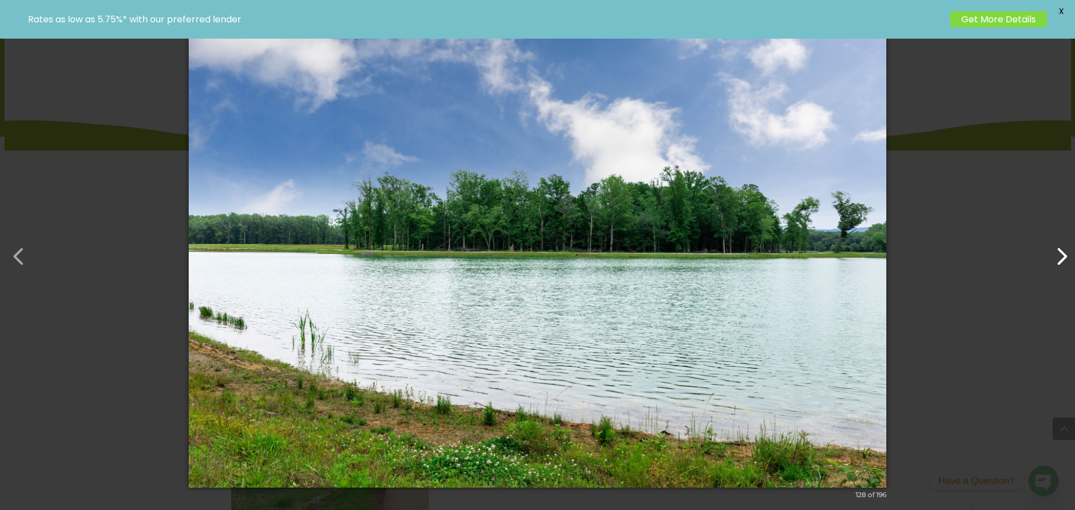
click at [1056, 260] on button "button" at bounding box center [1056, 250] width 27 height 27
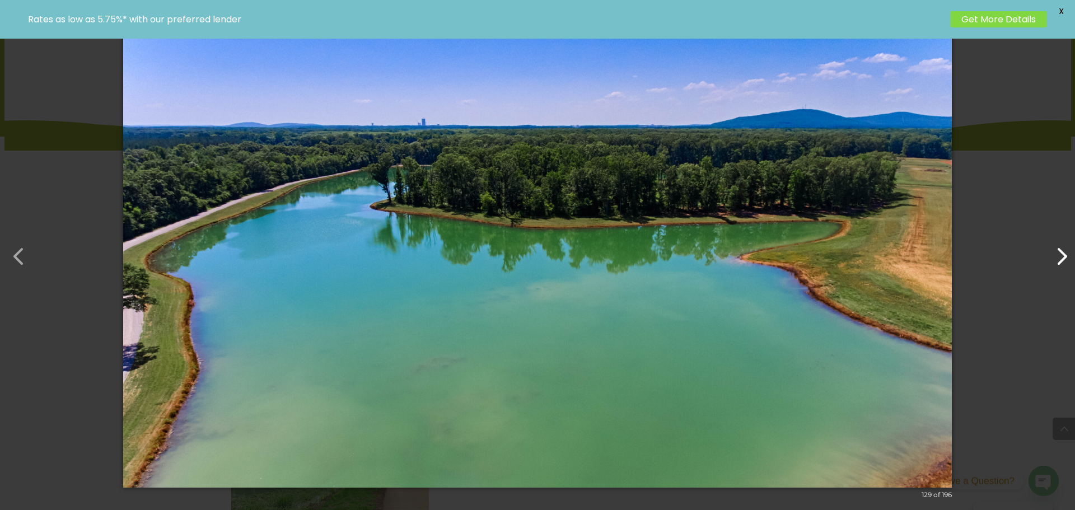
click at [1056, 260] on button "button" at bounding box center [1056, 250] width 27 height 27
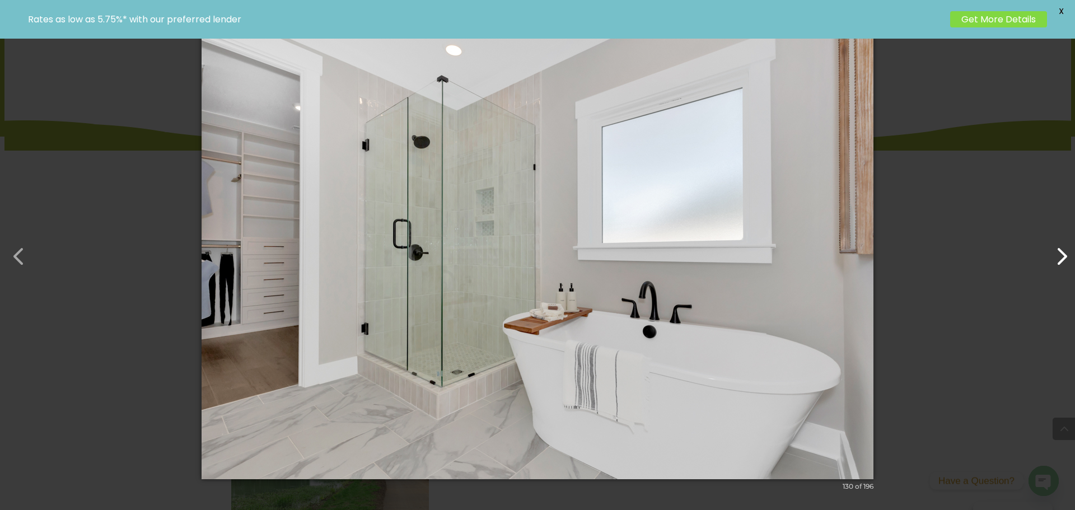
click at [1056, 260] on button "button" at bounding box center [1056, 250] width 27 height 27
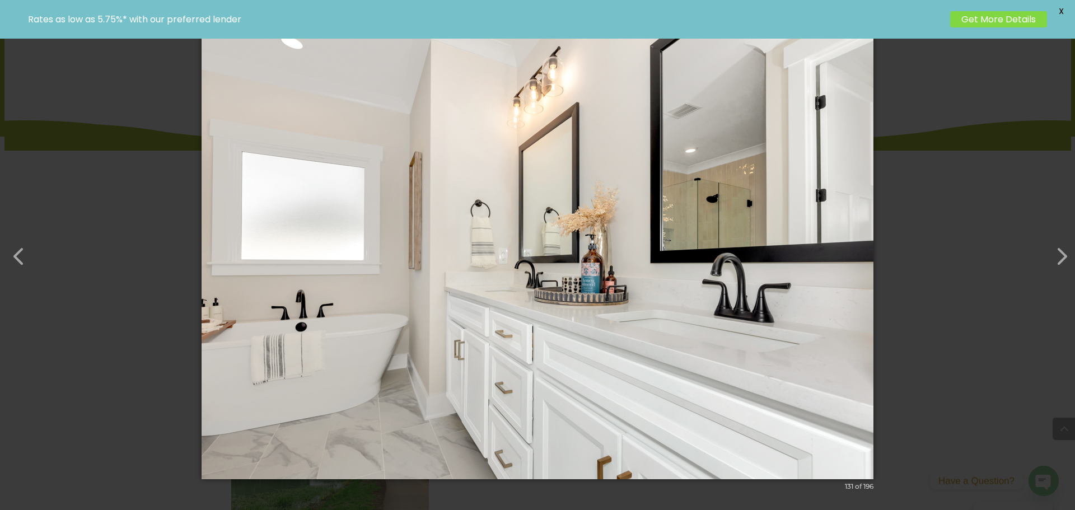
click at [916, 147] on div "× 131 of 196 Loading image" at bounding box center [537, 255] width 1075 height 510
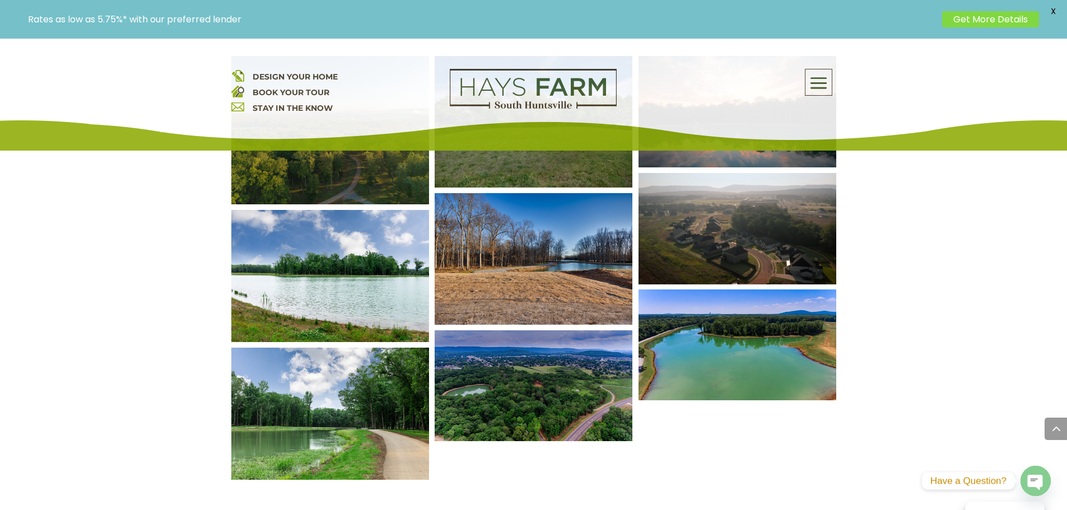
scroll to position [560, 0]
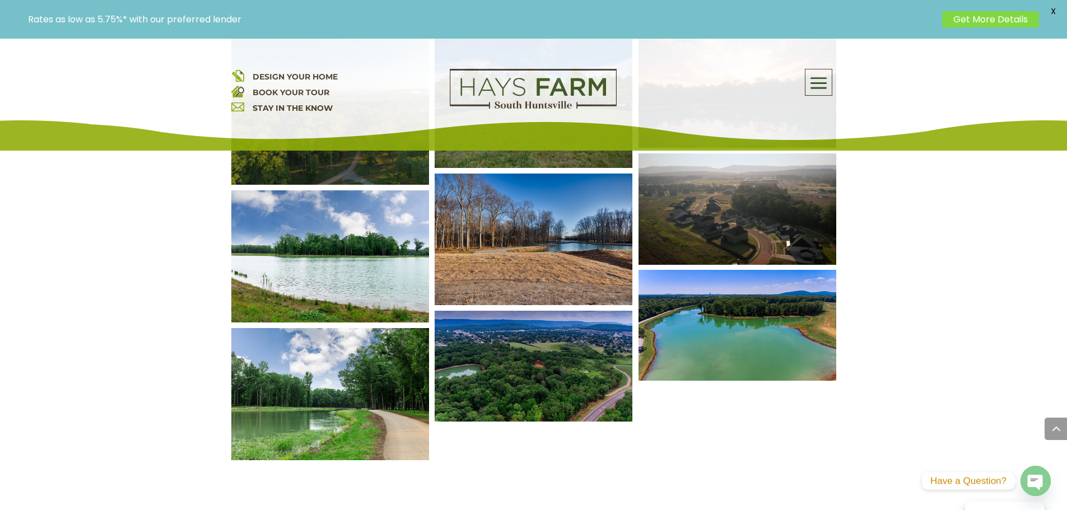
click at [480, 352] on img at bounding box center [532, 366] width 237 height 133
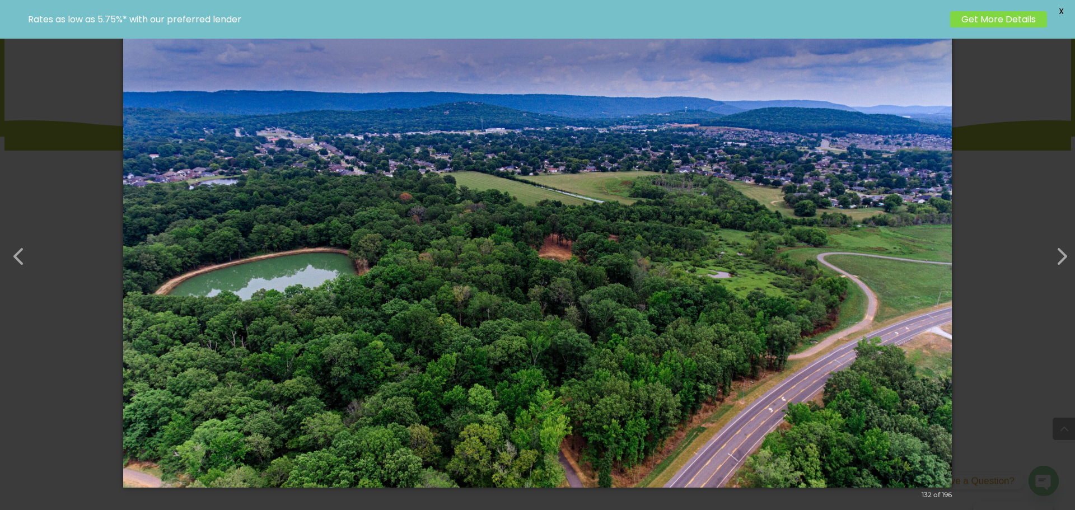
click at [50, 337] on div "× 132 of 196 Loading image" at bounding box center [537, 255] width 1075 height 510
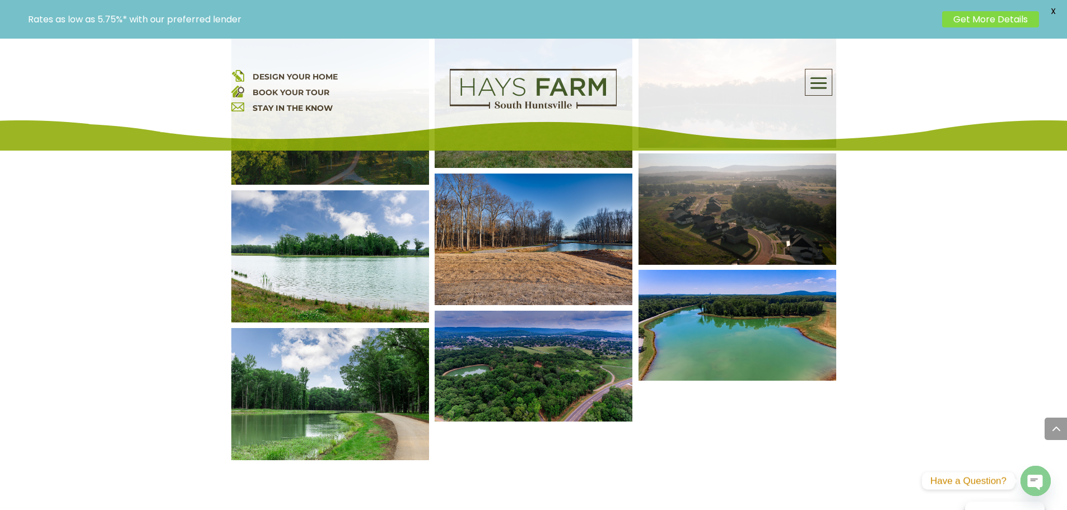
click at [347, 382] on img at bounding box center [329, 394] width 237 height 158
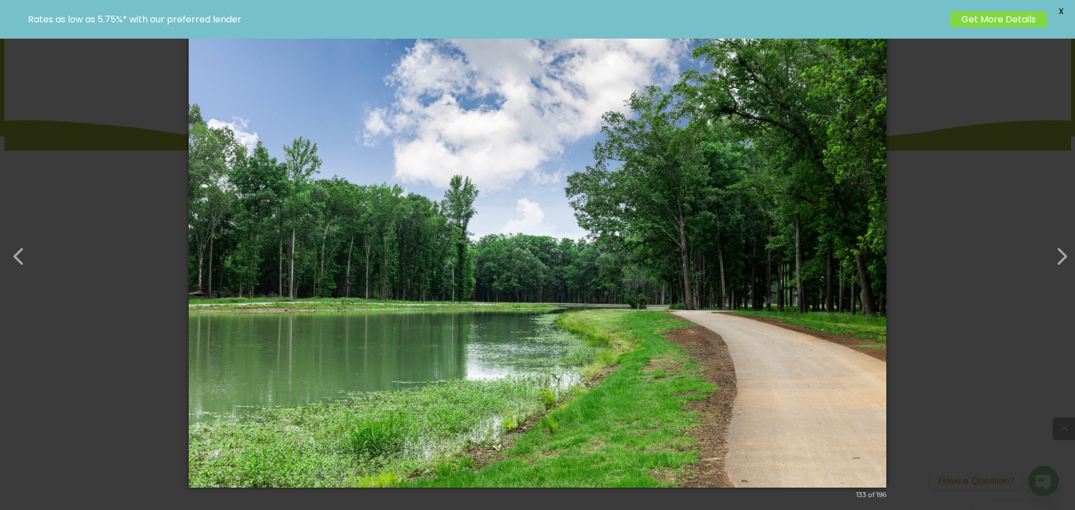
click at [1062, 10] on span "X" at bounding box center [1061, 11] width 17 height 17
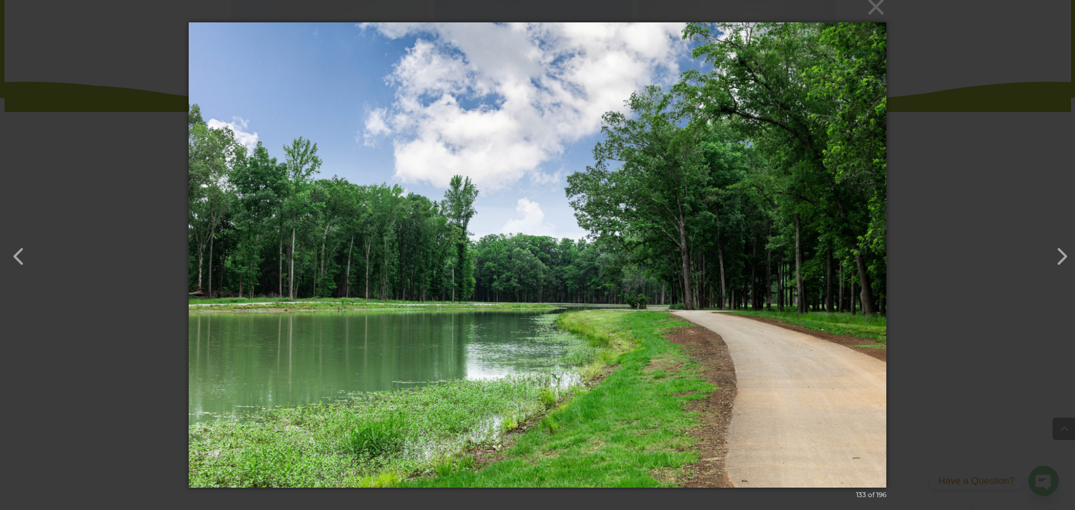
click at [876, 13] on button "×" at bounding box center [541, 6] width 698 height 25
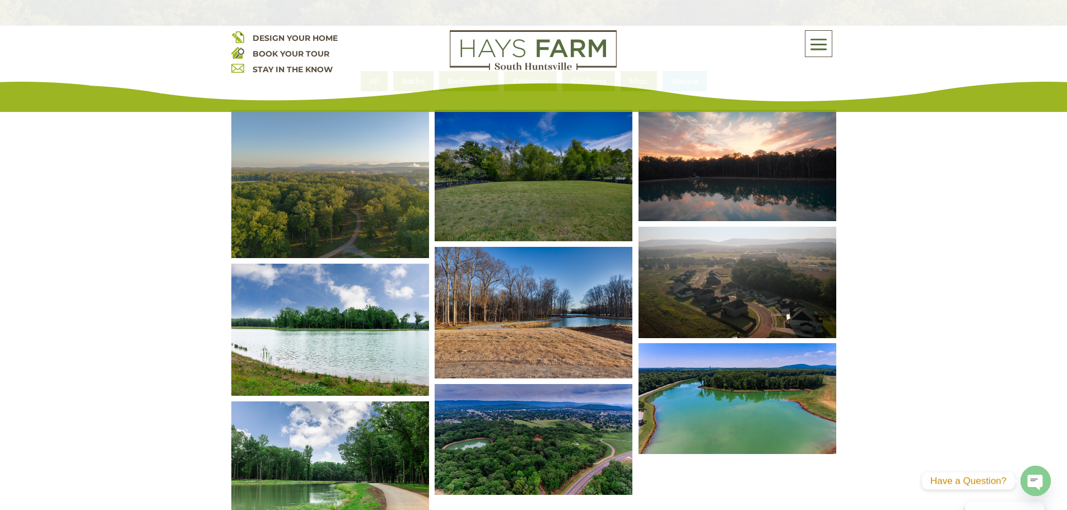
scroll to position [112, 0]
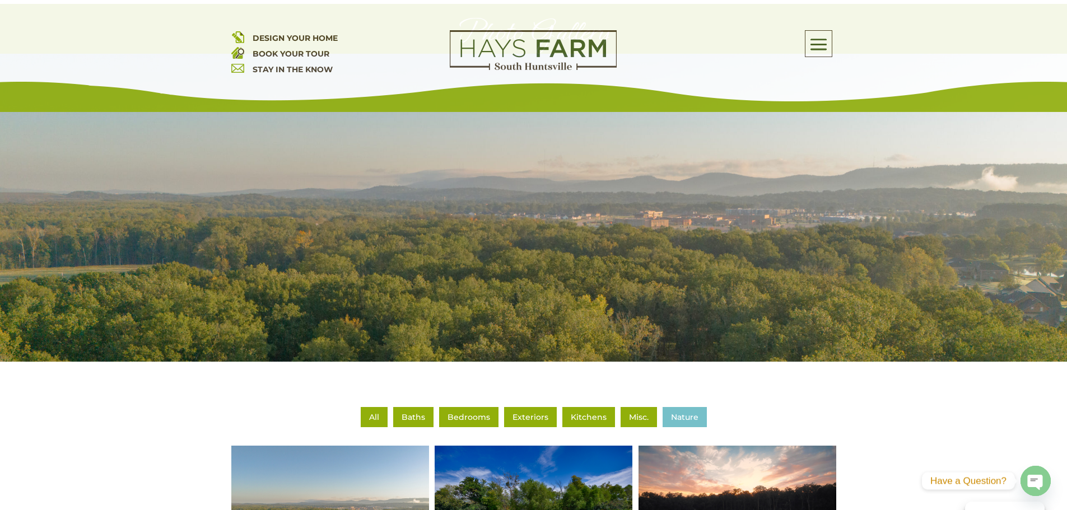
click at [642, 411] on li "Misc." at bounding box center [638, 417] width 36 height 20
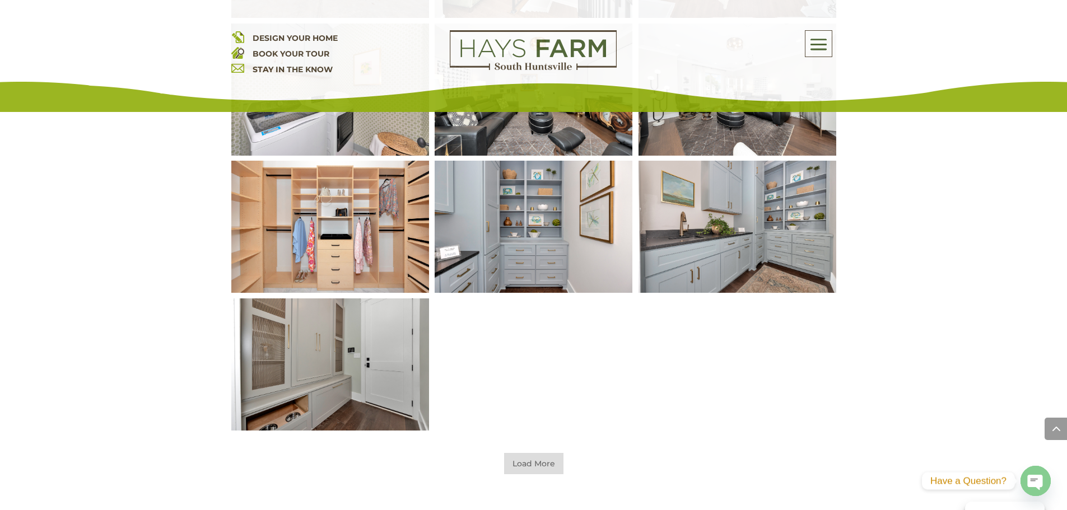
scroll to position [336, 0]
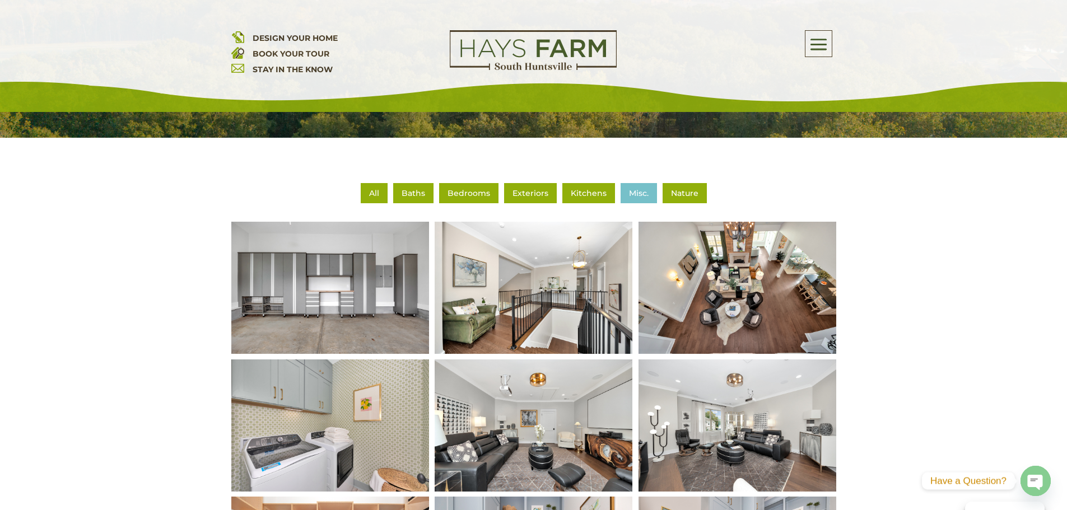
click at [541, 187] on li "Exteriors" at bounding box center [530, 193] width 53 height 20
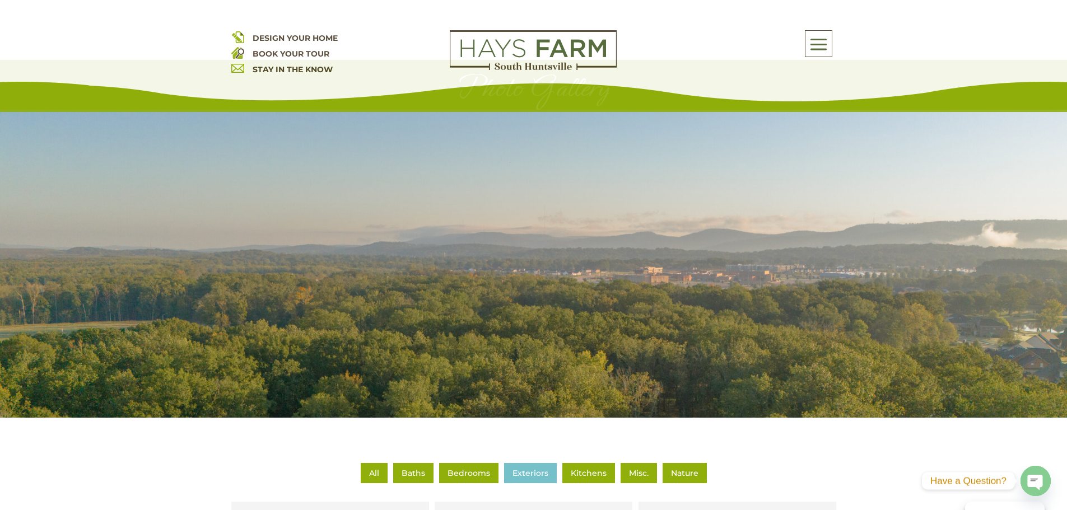
scroll to position [0, 0]
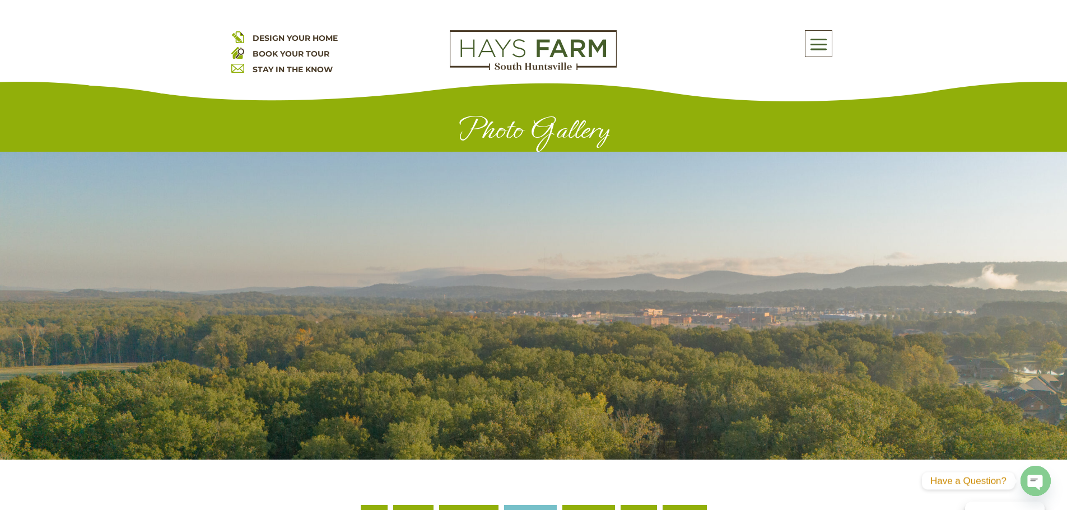
click at [828, 46] on span at bounding box center [818, 44] width 26 height 26
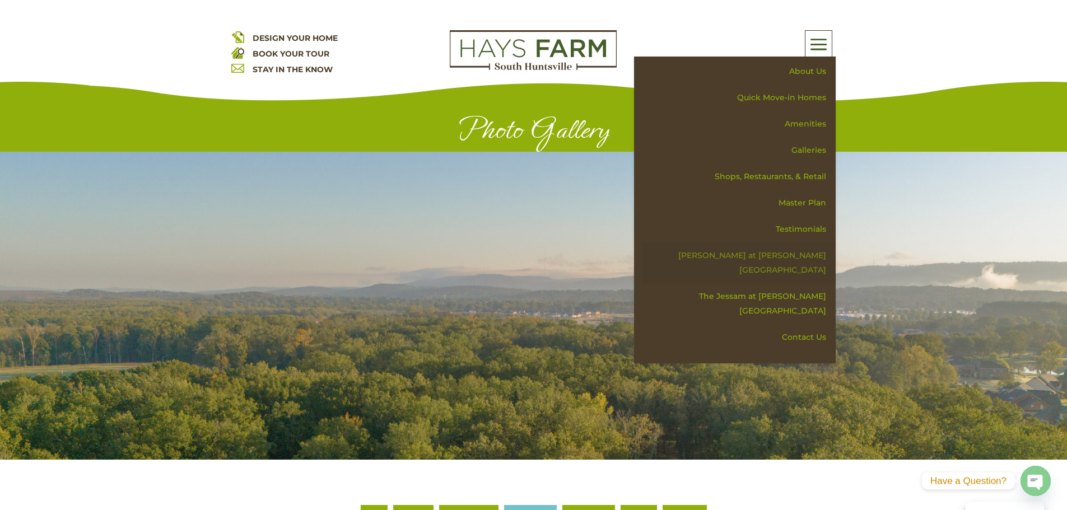
click at [791, 250] on link "[PERSON_NAME] at [PERSON_NAME][GEOGRAPHIC_DATA]" at bounding box center [739, 262] width 194 height 41
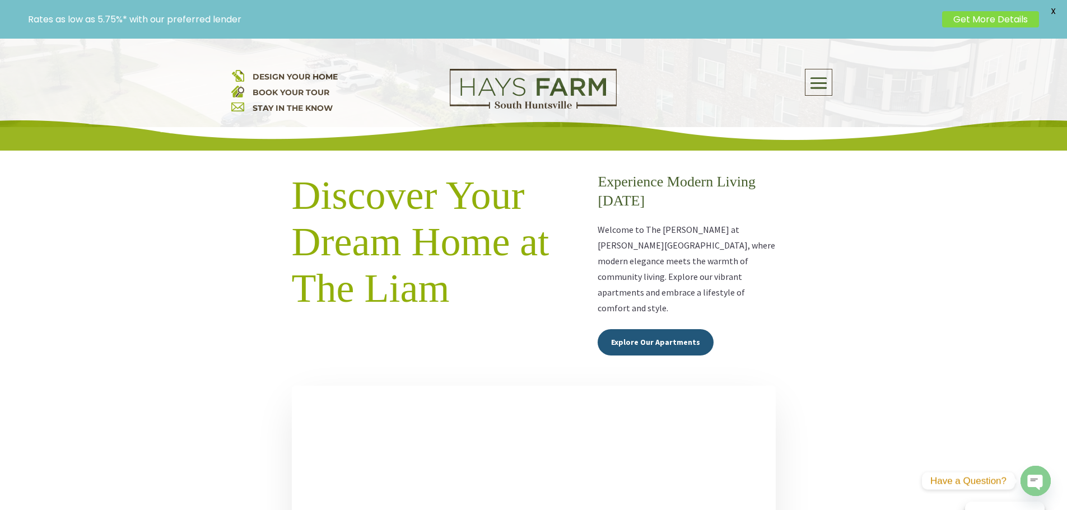
scroll to position [448, 0]
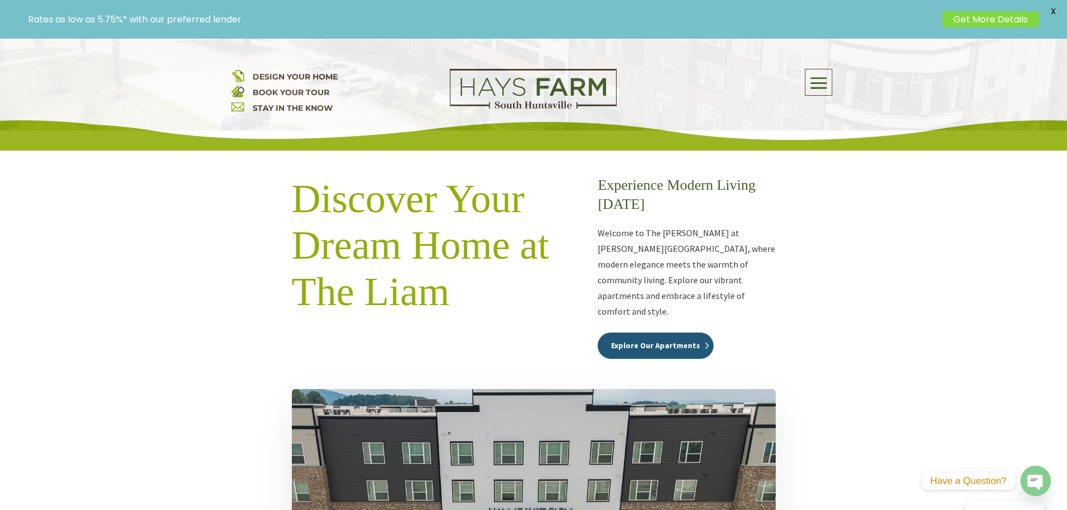
click at [631, 333] on link "Explore Our Apartments" at bounding box center [655, 346] width 116 height 27
